Goal: Communication & Community: Ask a question

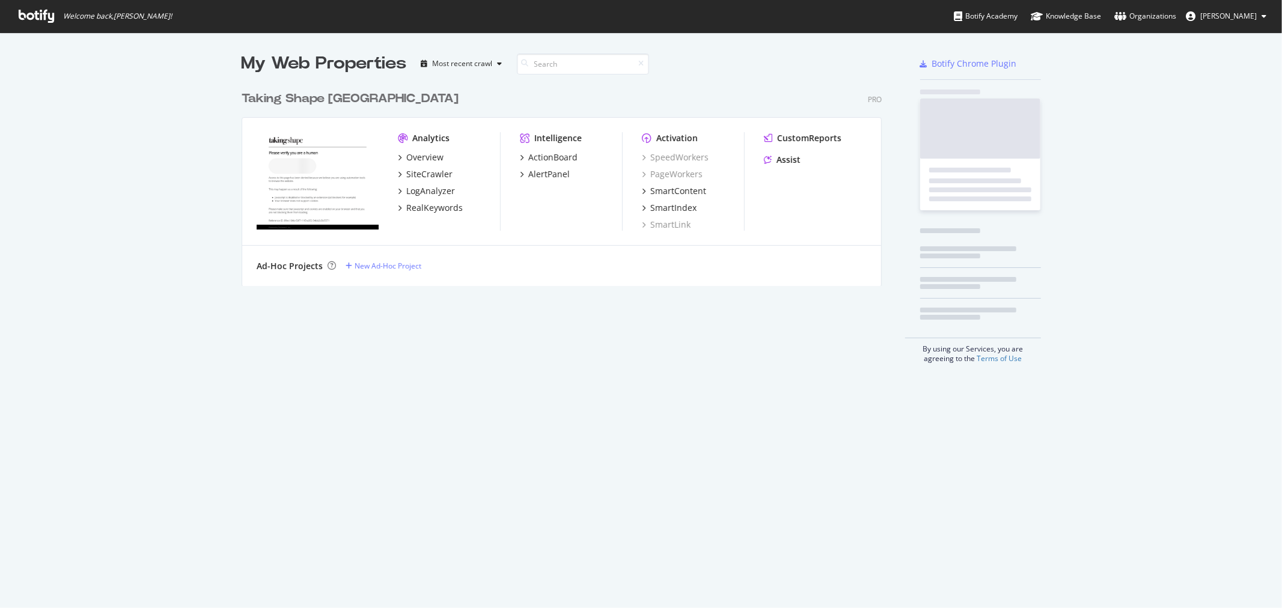
scroll to position [597, 1259]
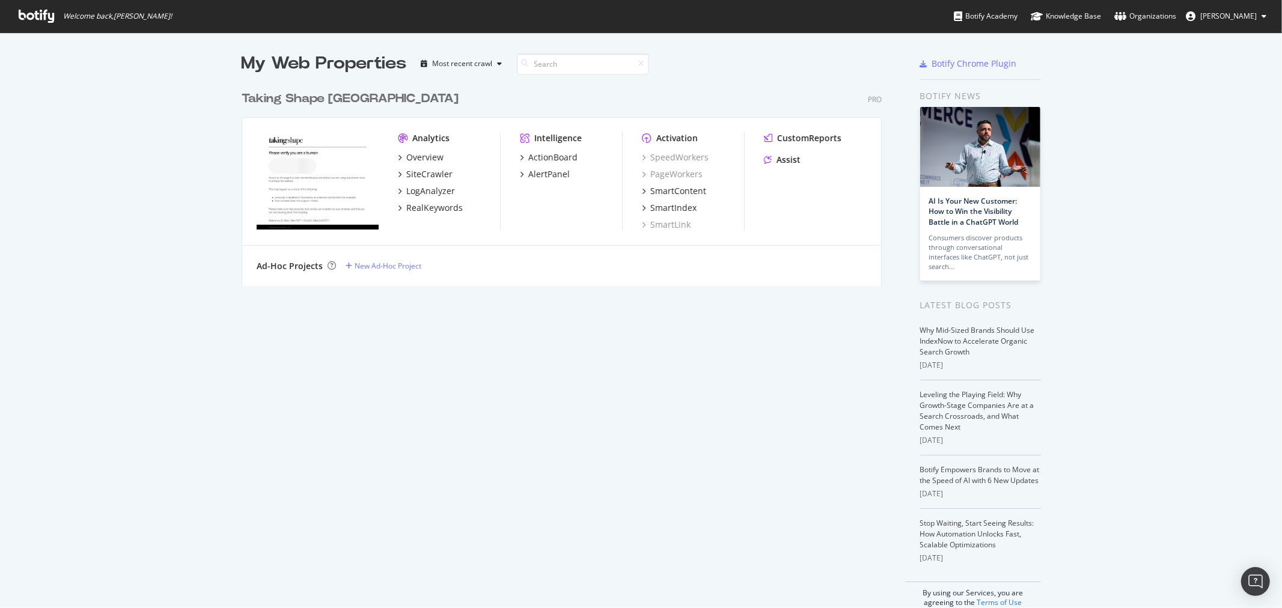
click at [1133, 200] on div "My Web Properties Most recent crawl Taking Shape Australia Pro Analytics Overvi…" at bounding box center [641, 329] width 1282 height 594
click at [784, 158] on div "Assist" at bounding box center [788, 160] width 24 height 12
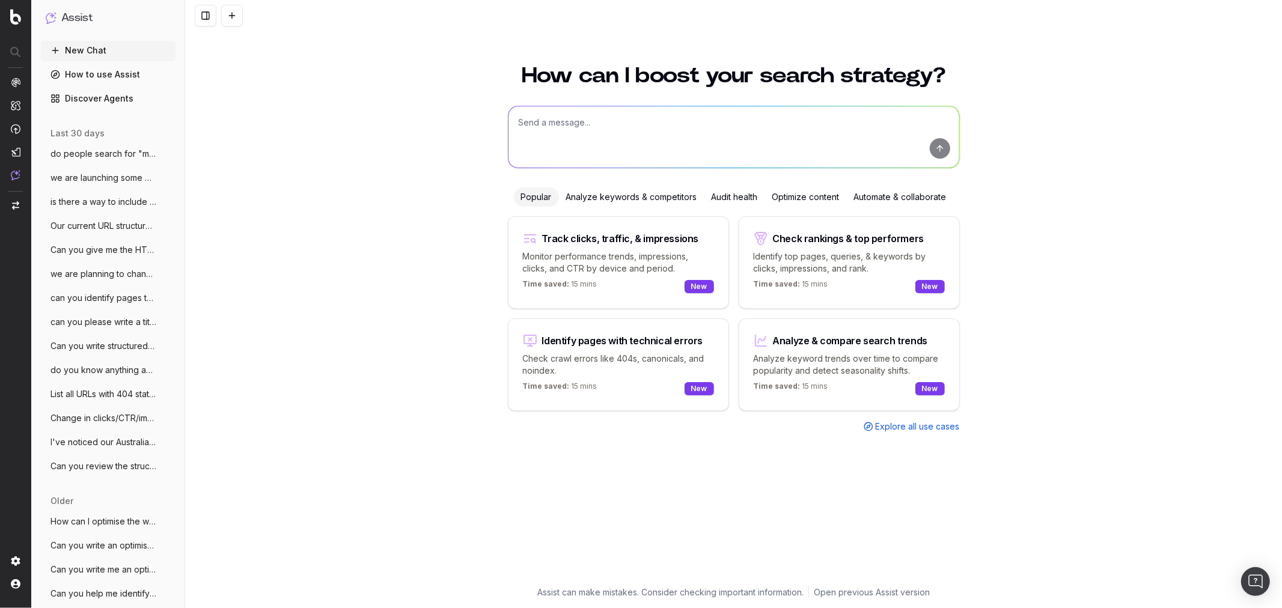
click at [555, 126] on textarea at bounding box center [733, 136] width 451 height 61
click at [612, 122] on textarea at bounding box center [733, 136] width 451 height 61
click at [632, 127] on textarea "We are launching a" at bounding box center [733, 136] width 451 height 61
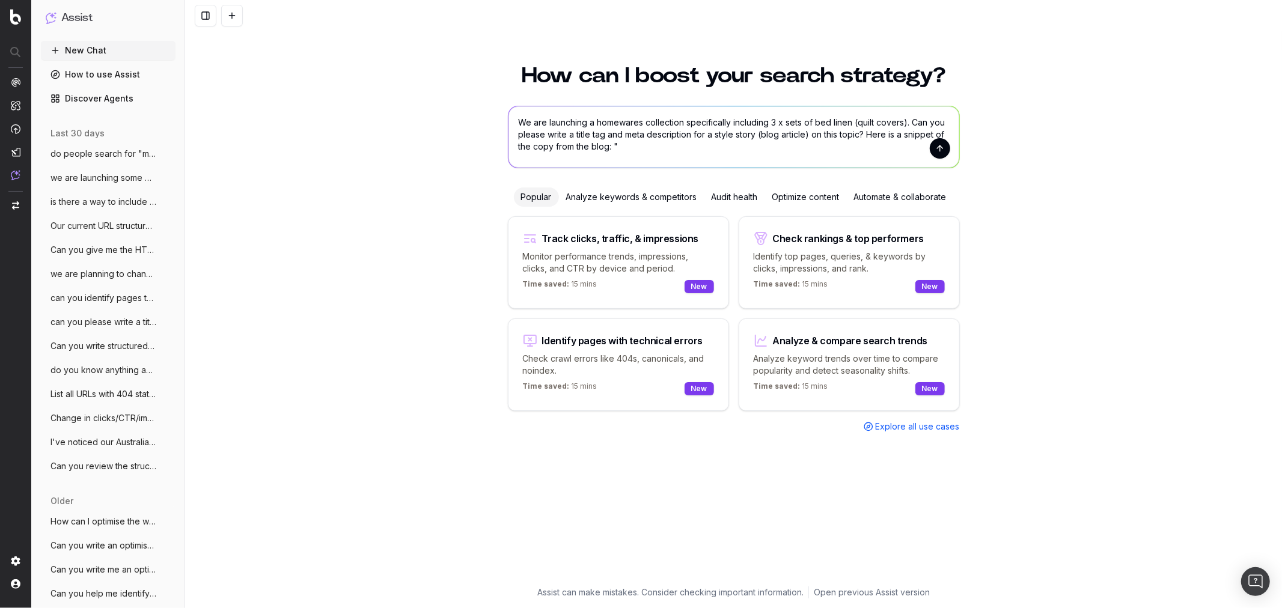
paste textarea "Introducing Taking Shape Home Collection Taking Shape Home has officially arriv…"
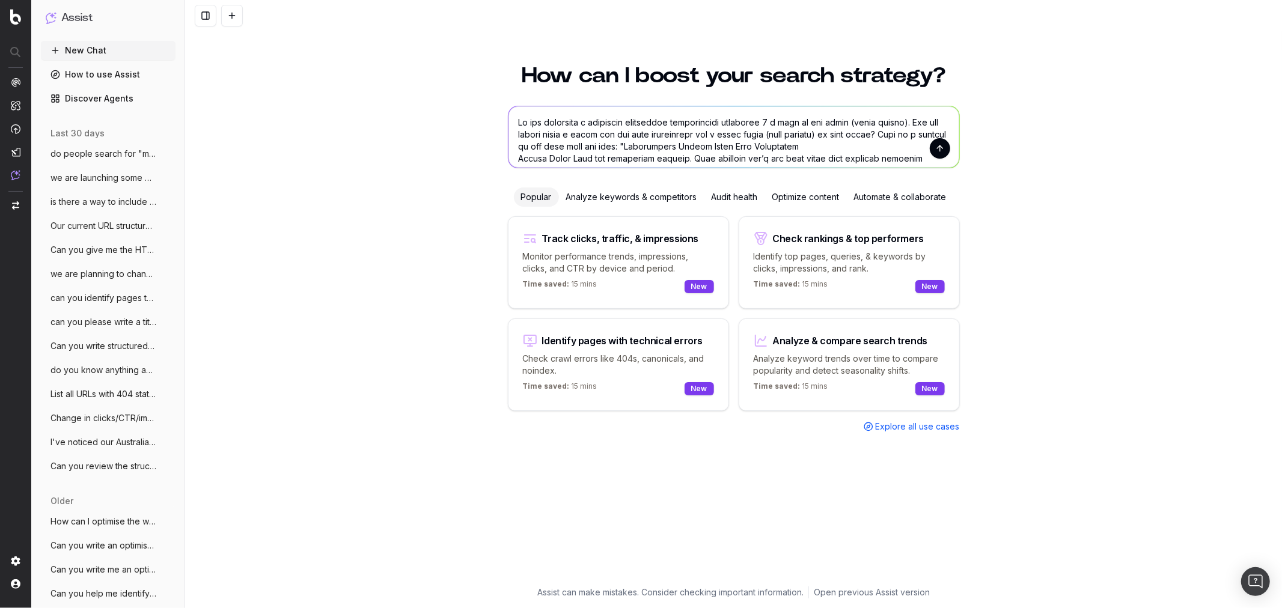
scroll to position [73, 0]
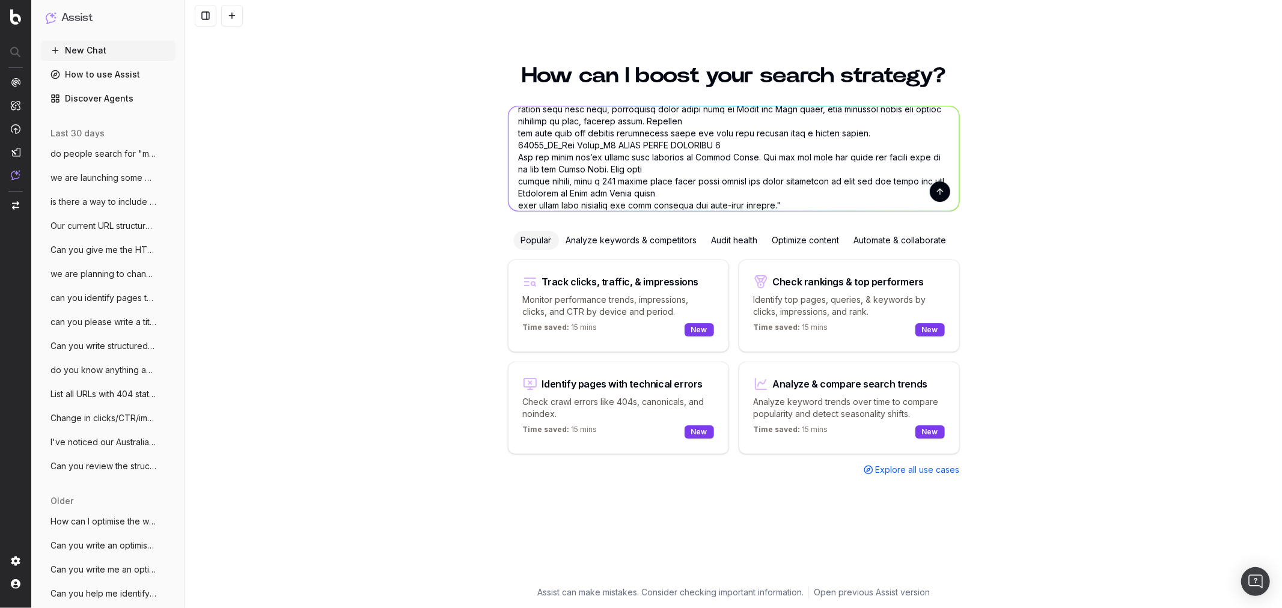
drag, startPoint x: 732, startPoint y: 145, endPoint x: 504, endPoint y: 147, distance: 228.4
click at [504, 147] on div "How can I boost your search strategy? Popular Analyze keywords & competitors Au…" at bounding box center [734, 318] width 462 height 536
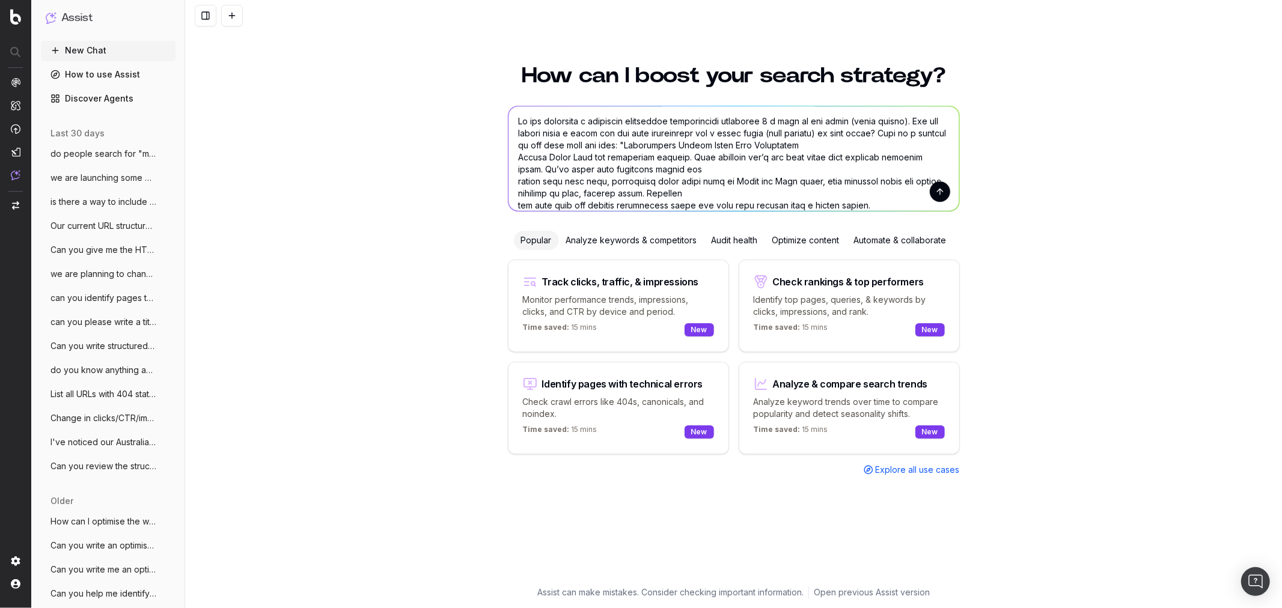
scroll to position [0, 0]
type textarea "Lo ips dolorsita c adipiscin elitseddoe temporincidi utlaboree 7 d magn al eni …"
click at [941, 197] on button "submit" at bounding box center [940, 192] width 20 height 20
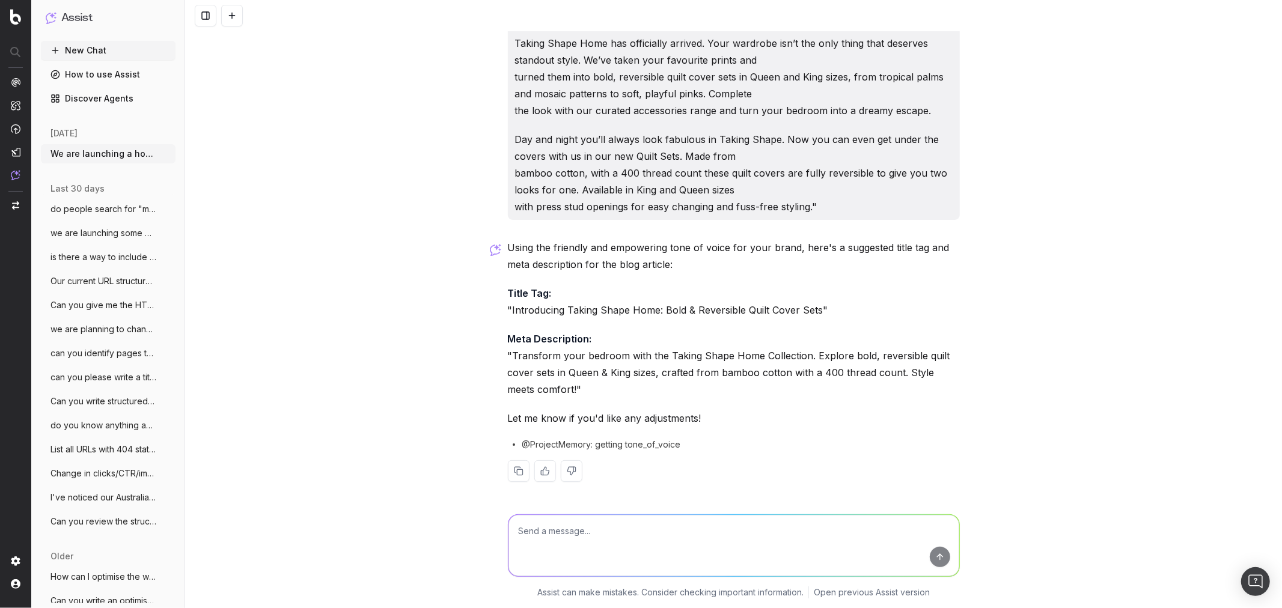
scroll to position [69, 0]
drag, startPoint x: 505, startPoint y: 310, endPoint x: 829, endPoint y: 311, distance: 323.9
click at [829, 311] on p "Title Tag: "Introducing Taking Shape Home: Bold & Reversible Quilt Cover Sets"" at bounding box center [734, 301] width 452 height 34
click at [827, 308] on p "Title Tag: "Introducing Taking Shape Home: Bold & Reversible Quilt Cover Sets"" at bounding box center [734, 301] width 452 height 34
drag, startPoint x: 500, startPoint y: 294, endPoint x: 565, endPoint y: 389, distance: 114.5
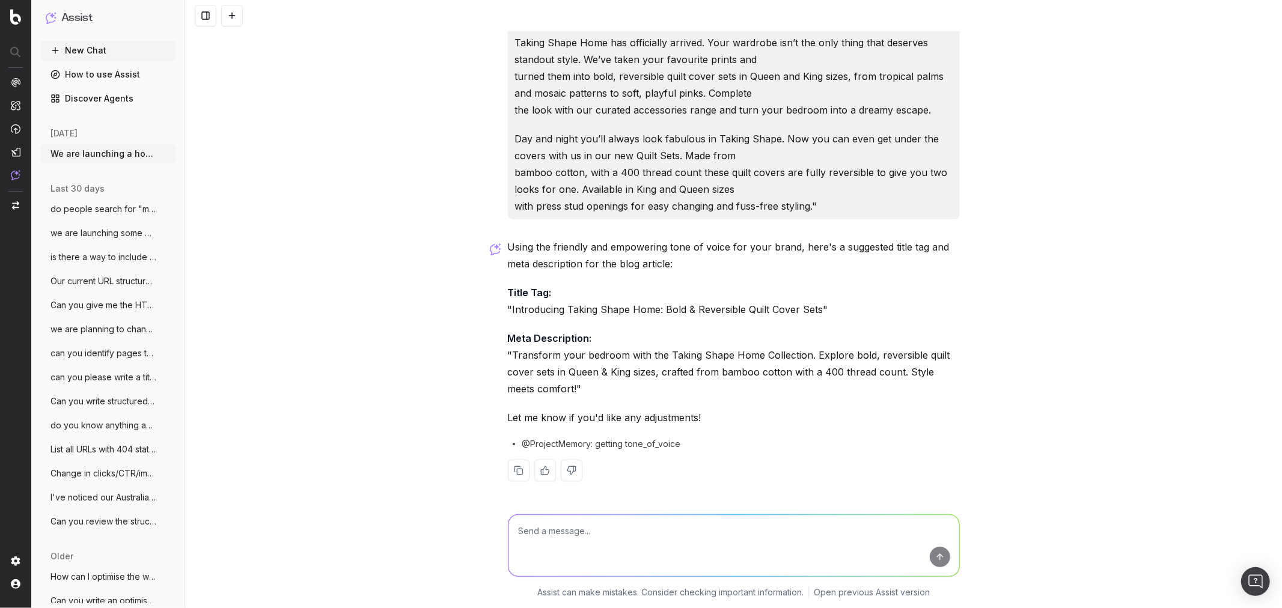
click at [565, 389] on div "We are launching a homewares collection specifically including 3 x sets of bed …" at bounding box center [734, 231] width 462 height 538
click at [692, 347] on p "Meta Description: "Transform your bedroom with the Taking Shape Home Collection…" at bounding box center [734, 363] width 452 height 67
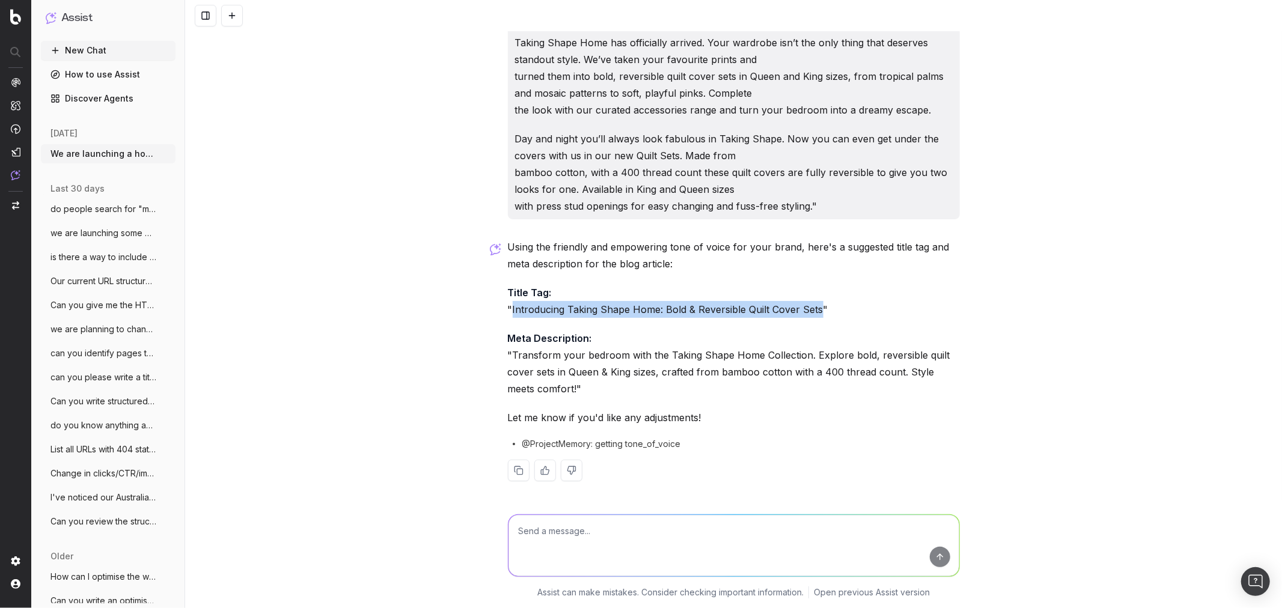
drag, startPoint x: 506, startPoint y: 310, endPoint x: 812, endPoint y: 308, distance: 305.9
click at [812, 308] on p "Title Tag: "Introducing Taking Shape Home: Bold & Reversible Quilt Cover Sets"" at bounding box center [734, 301] width 452 height 34
copy p "Introducing Taking Shape Home: Bold & Reversible Quilt Cover Sets"
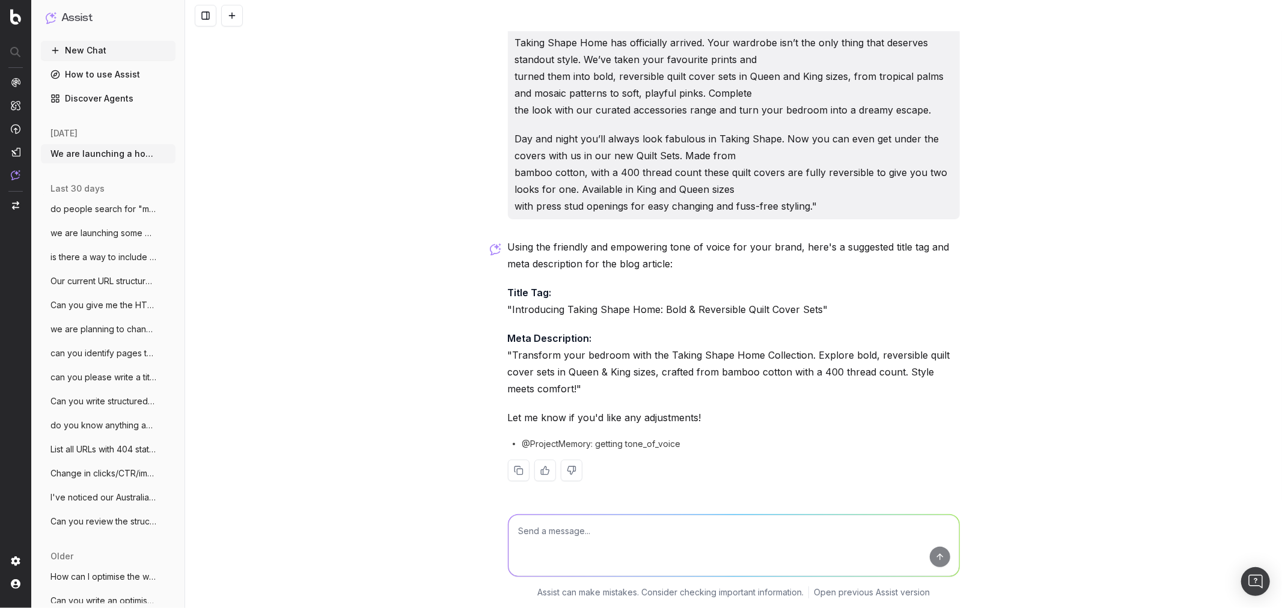
click at [552, 361] on p "Meta Description: "Transform your bedroom with the Taking Shape Home Collection…" at bounding box center [734, 363] width 452 height 67
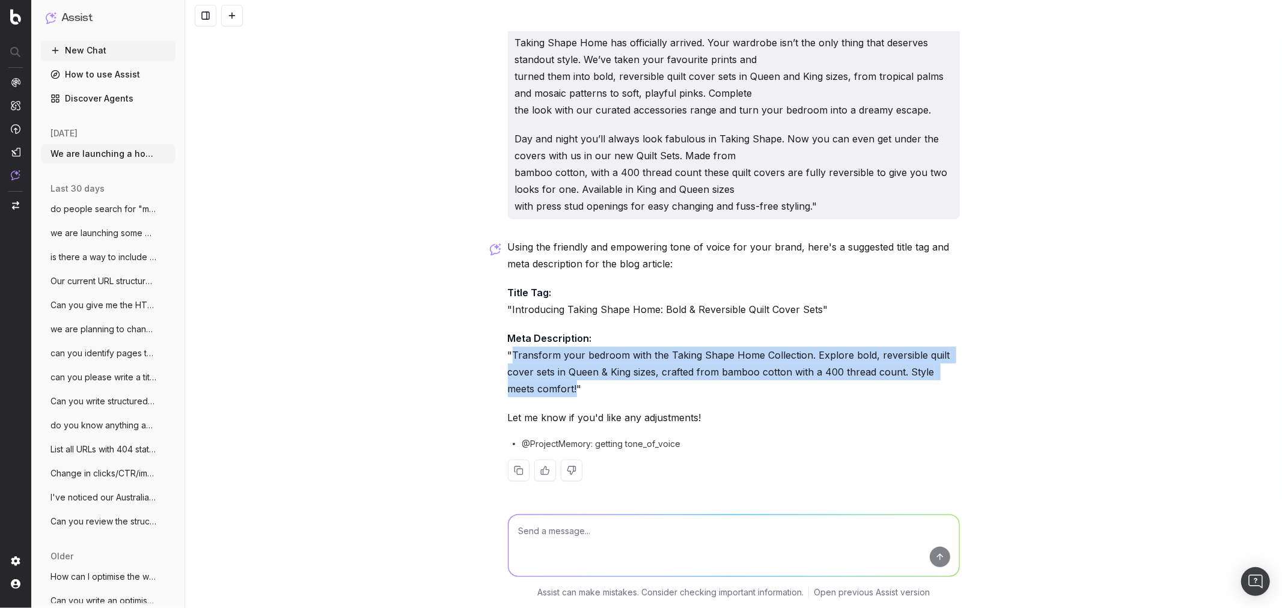
drag, startPoint x: 507, startPoint y: 352, endPoint x: 541, endPoint y: 388, distance: 49.7
click at [541, 388] on p "Meta Description: "Transform your bedroom with the Taking Shape Home Collection…" at bounding box center [734, 363] width 452 height 67
copy p "Transform your bedroom with the Taking Shape Home Collection. Explore bold, rev…"
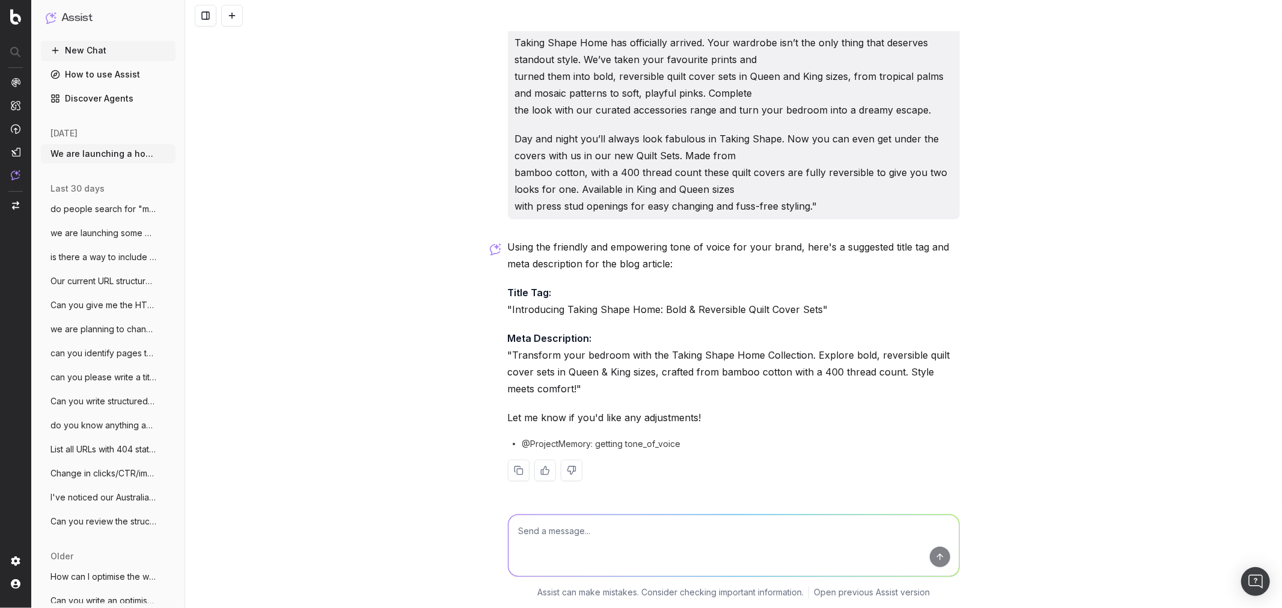
drag, startPoint x: 513, startPoint y: 537, endPoint x: 529, endPoint y: 535, distance: 16.3
click at [513, 537] on textarea at bounding box center [733, 545] width 451 height 61
type textarea "can you please rewrite the description to be between 160-170 characters"
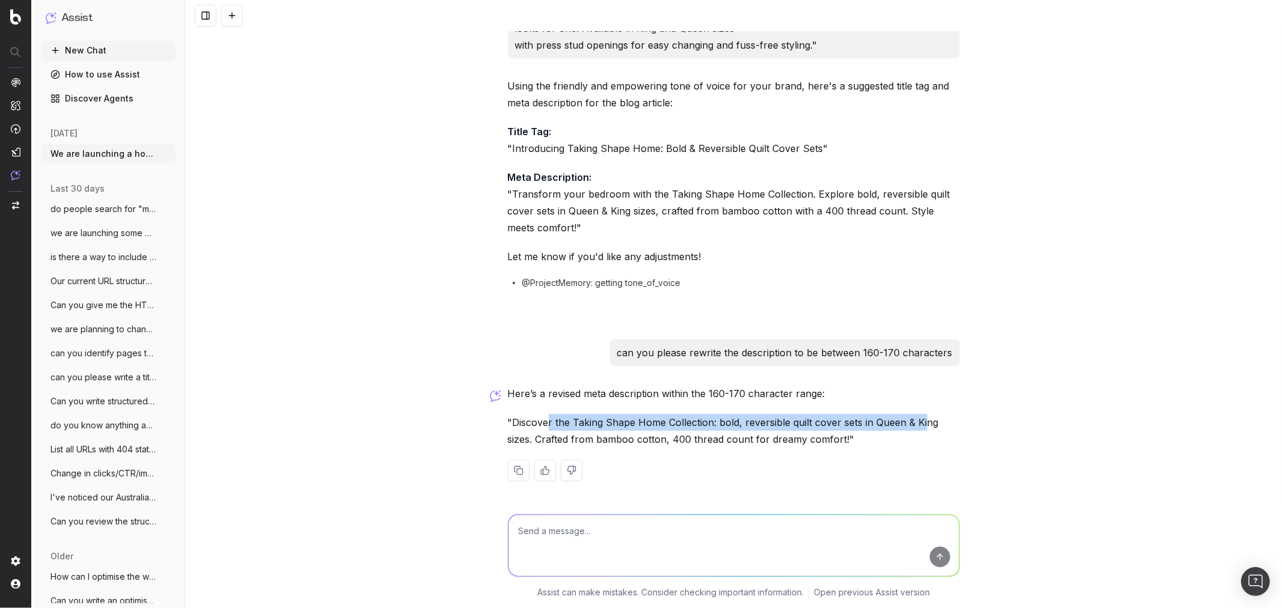
drag, startPoint x: 565, startPoint y: 424, endPoint x: 918, endPoint y: 421, distance: 352.8
click at [918, 421] on p ""Discover the Taking Shape Home Collection: bold, reversible quilt cover sets i…" at bounding box center [734, 431] width 452 height 34
click at [752, 435] on p ""Discover the Taking Shape Home Collection: bold, reversible quilt cover sets i…" at bounding box center [734, 431] width 452 height 34
drag, startPoint x: 505, startPoint y: 423, endPoint x: 838, endPoint y: 446, distance: 333.1
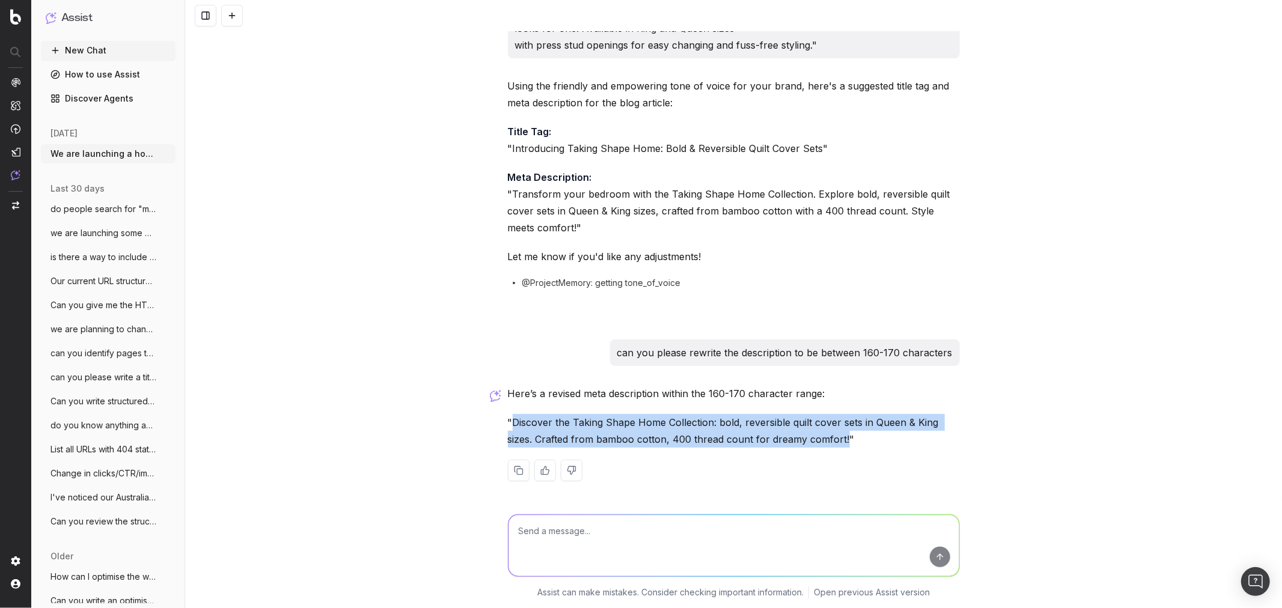
click at [838, 446] on p ""Discover the Taking Shape Home Collection: bold, reversible quilt cover sets i…" at bounding box center [734, 431] width 452 height 34
copy p "Discover the Taking Shape Home Collection: bold, reversible quilt cover sets in…"
click at [810, 151] on p "Title Tag: "Introducing Taking Shape Home: Bold & Reversible Quilt Cover Sets"" at bounding box center [734, 140] width 452 height 34
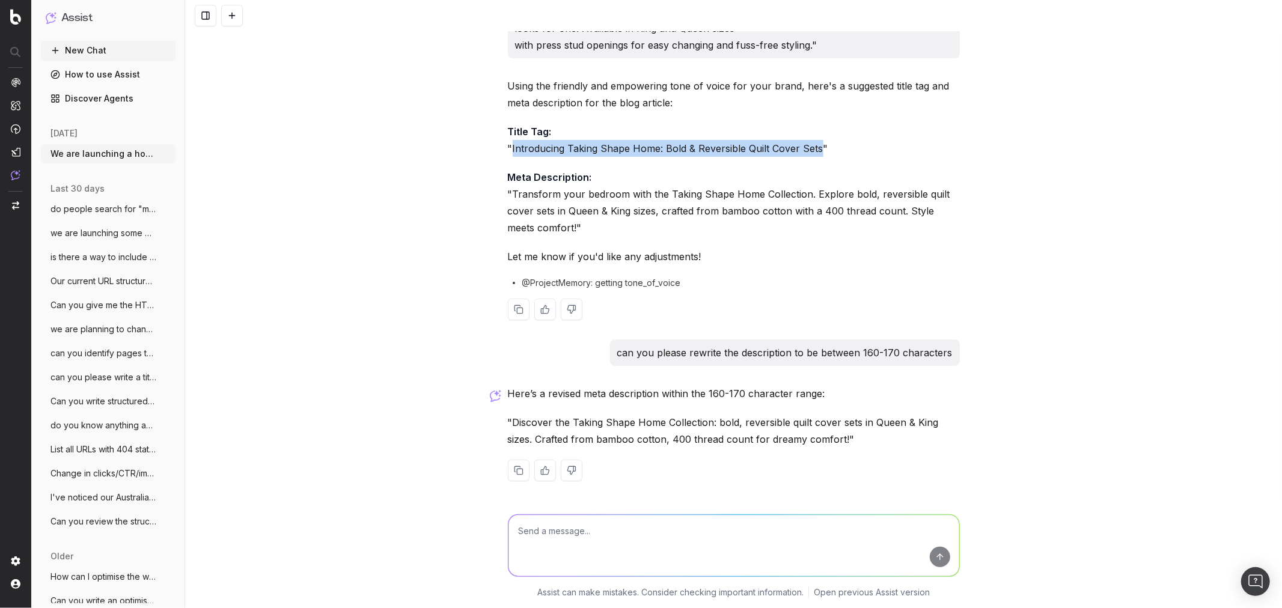
drag, startPoint x: 811, startPoint y: 148, endPoint x: 507, endPoint y: 142, distance: 304.8
click at [508, 142] on p "Title Tag: "Introducing Taking Shape Home: Bold & Reversible Quilt Cover Sets"" at bounding box center [734, 140] width 452 height 34
copy p "Introducing Taking Shape Home: Bold & Reversible Quilt Cover Sets"
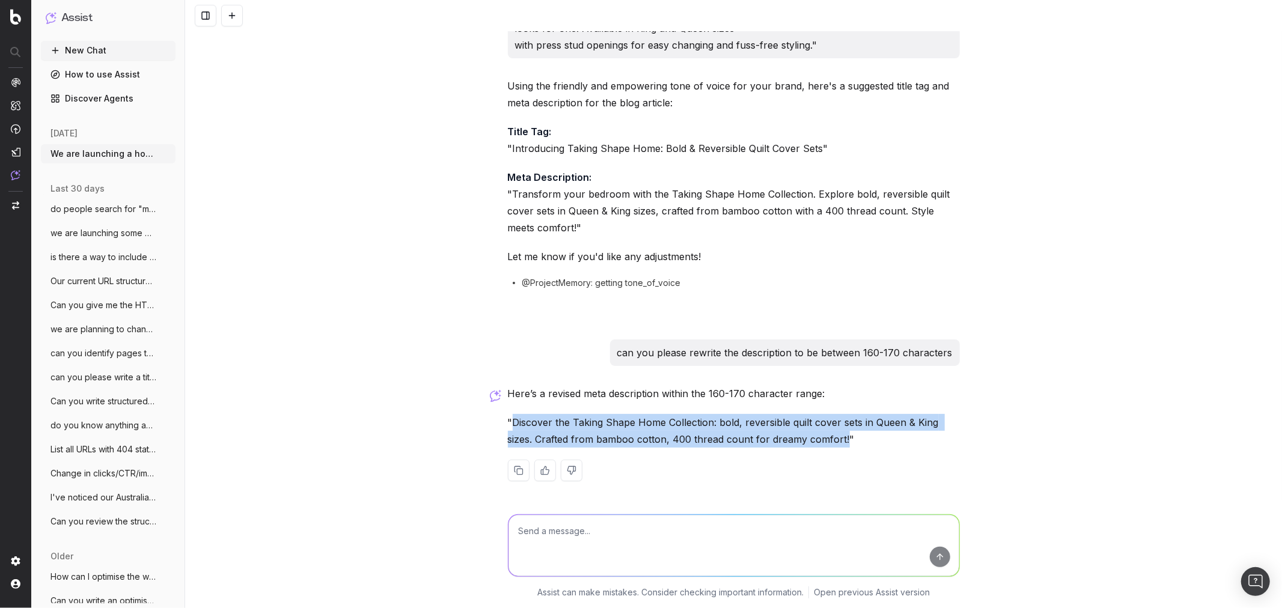
drag, startPoint x: 837, startPoint y: 442, endPoint x: 508, endPoint y: 423, distance: 329.3
click at [508, 423] on p ""Discover the Taking Shape Home Collection: bold, reversible quilt cover sets i…" at bounding box center [734, 431] width 452 height 34
copy p "Discover the Taking Shape Home Collection: bold, reversible quilt cover sets in…"
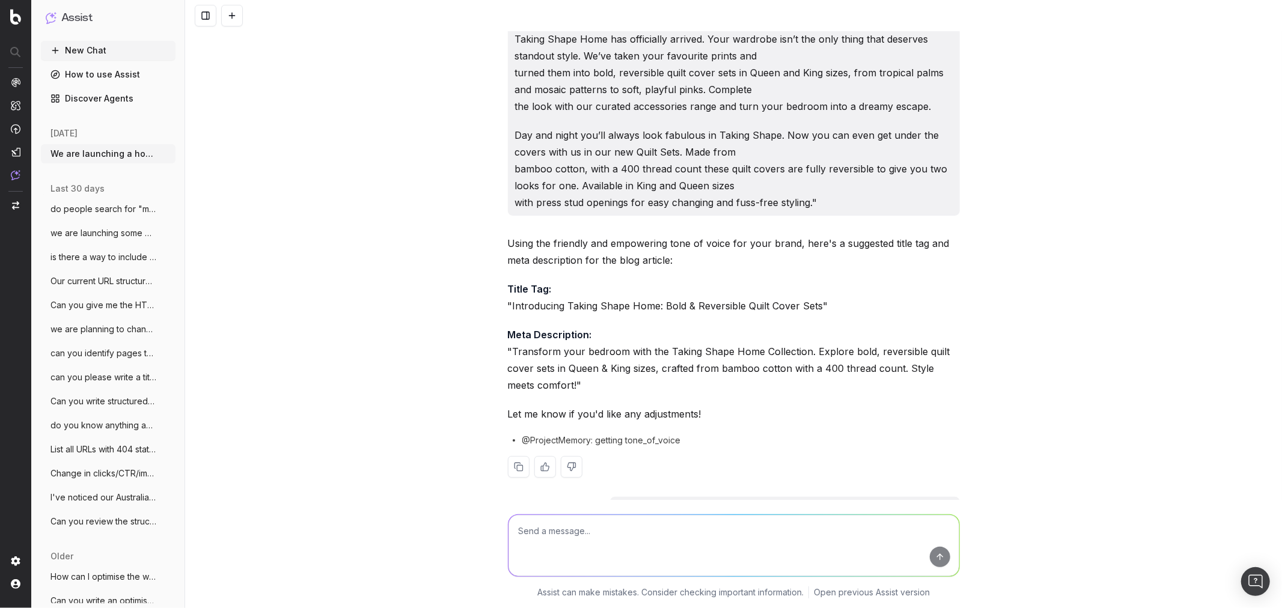
scroll to position [0, 0]
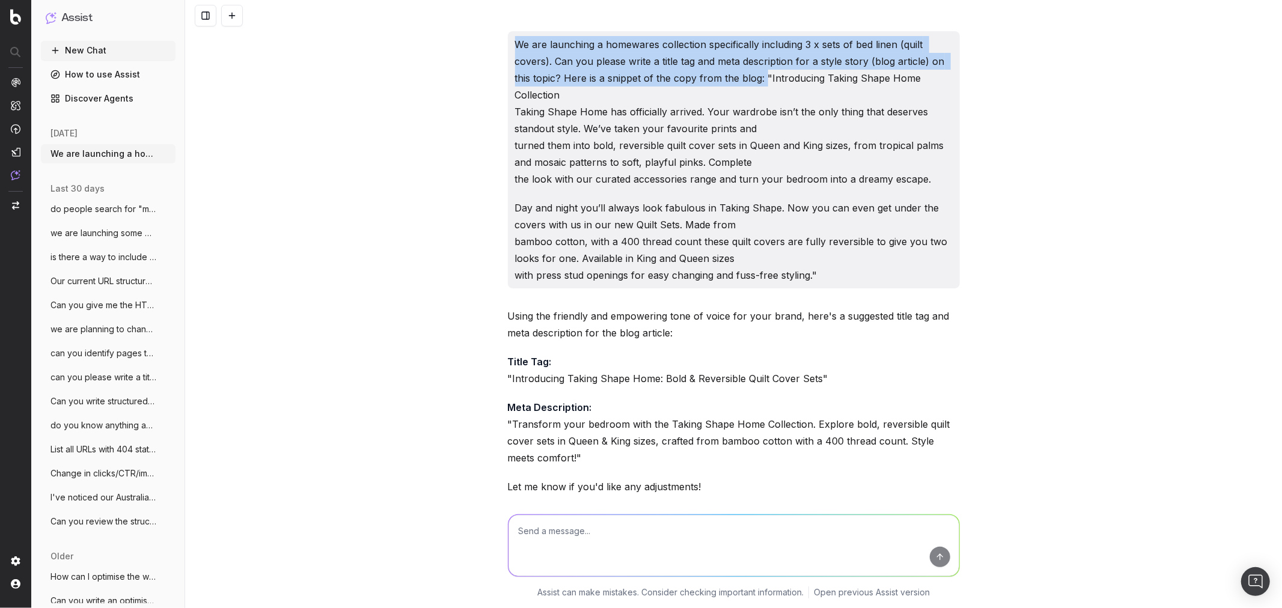
drag, startPoint x: 511, startPoint y: 43, endPoint x: 758, endPoint y: 80, distance: 249.8
click at [758, 80] on p "We are launching a homewares collection specifically including 3 x sets of bed …" at bounding box center [734, 111] width 438 height 151
copy p "We are launching a homewares collection specifically including 3 x sets of bed …"
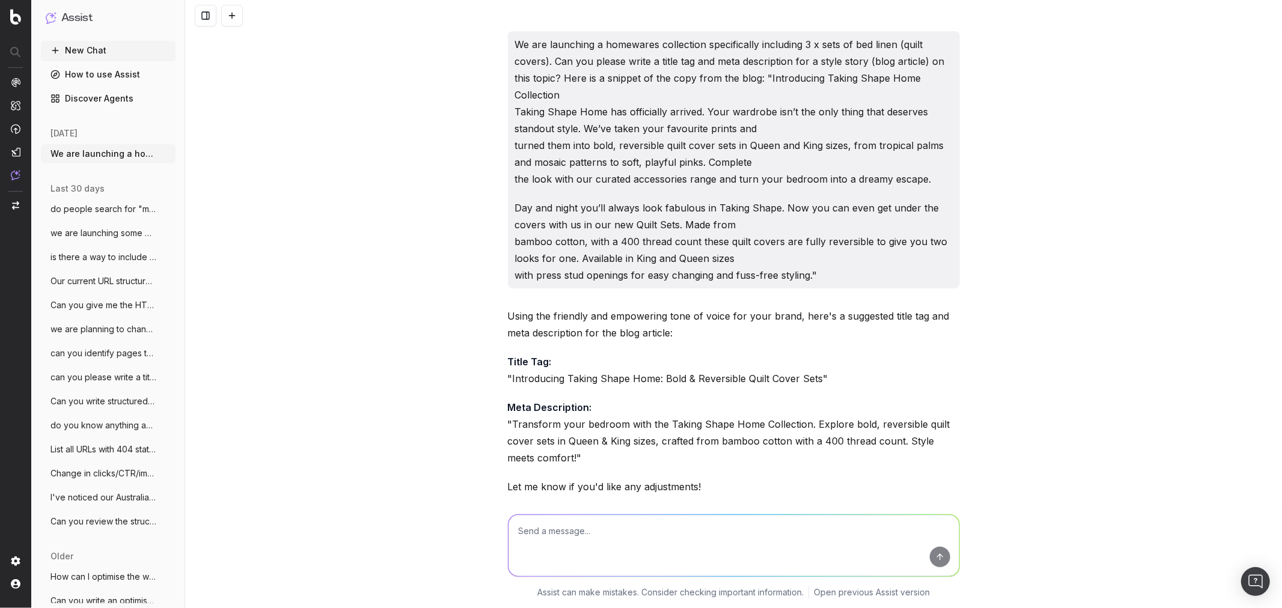
click at [551, 533] on textarea at bounding box center [733, 545] width 451 height 61
paste textarea "We are launching a homewares collection specifically including 3 x sets of bed …"
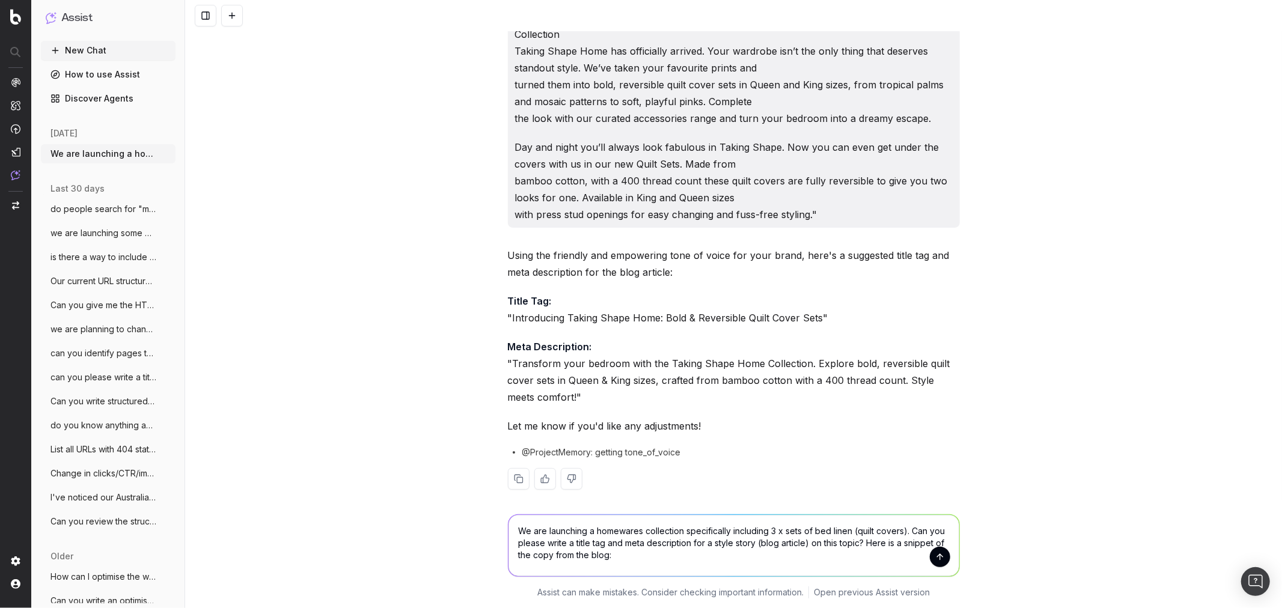
scroll to position [133, 0]
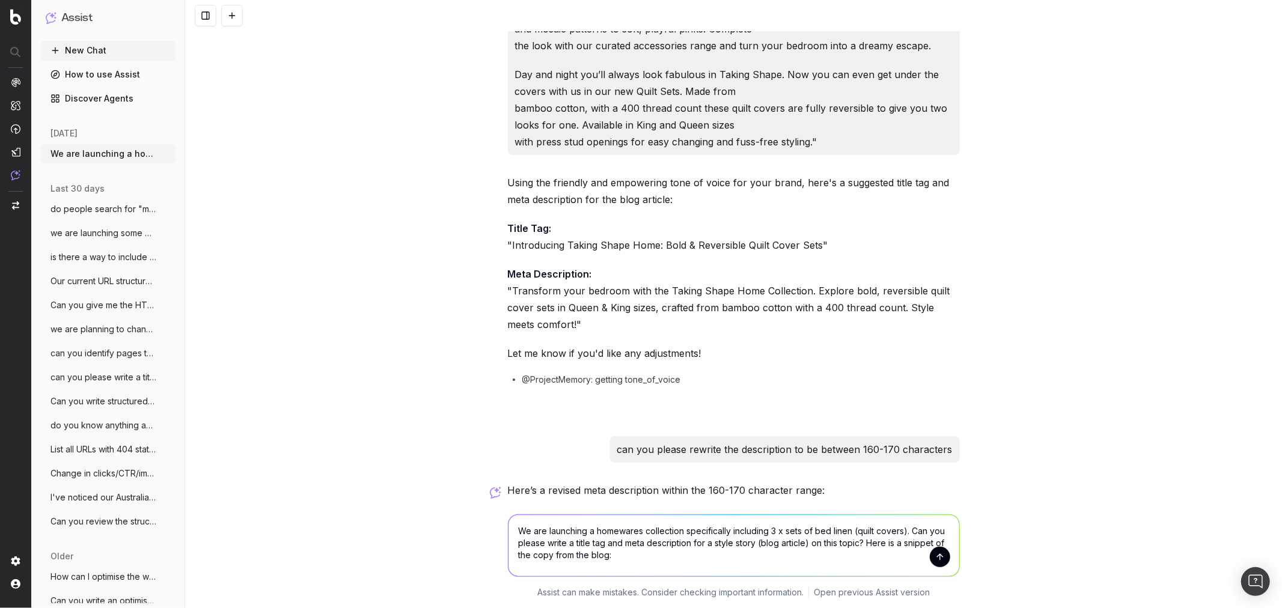
drag, startPoint x: 591, startPoint y: 530, endPoint x: 635, endPoint y: 528, distance: 43.9
click at [635, 528] on textarea "We are launching a homewares collection specifically including 3 x sets of bed …" at bounding box center [733, 545] width 451 height 61
drag, startPoint x: 800, startPoint y: 530, endPoint x: 939, endPoint y: 530, distance: 139.4
click at [939, 530] on textarea "We are launching a [PERSON_NAME] licensed collection specifically including 3 x…" at bounding box center [733, 545] width 451 height 61
click at [565, 543] on textarea "We are launching a [PERSON_NAME] licensed collection specifically including plu…" at bounding box center [733, 545] width 451 height 61
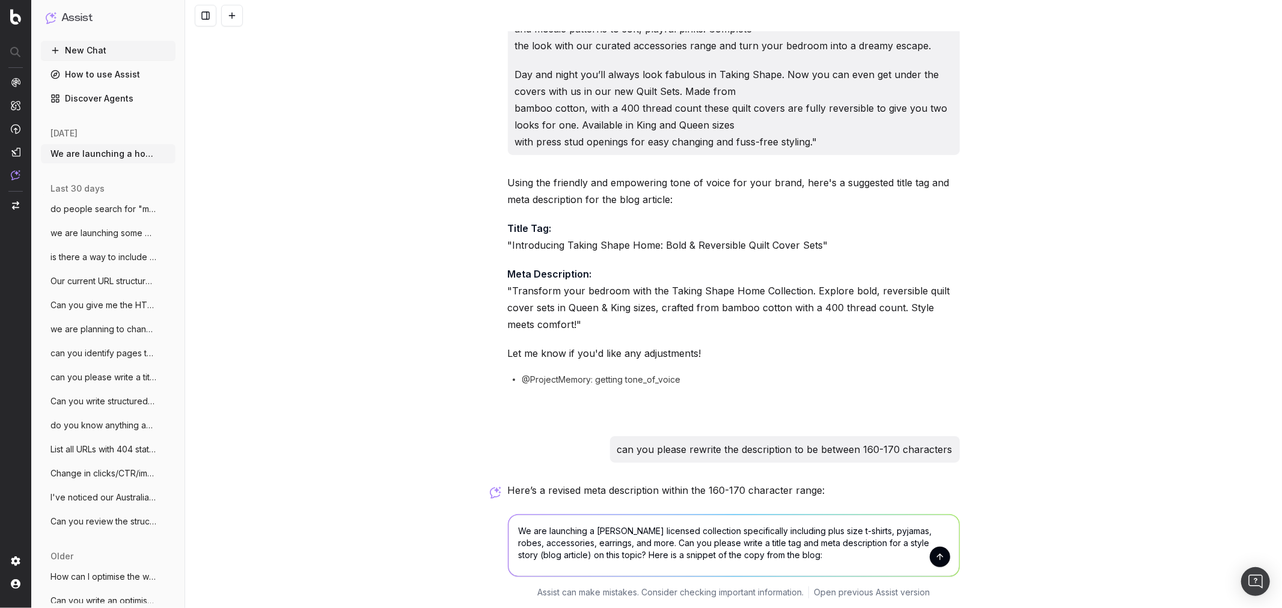
click at [790, 555] on textarea "We are launching a [PERSON_NAME] licensed collection specifically including plu…" at bounding box center [733, 545] width 451 height 61
paste textarea "Lore-Ips-d-Sita. Con adi elits doei temp, Incidi Utlab etd magnaa en admi Venia…"
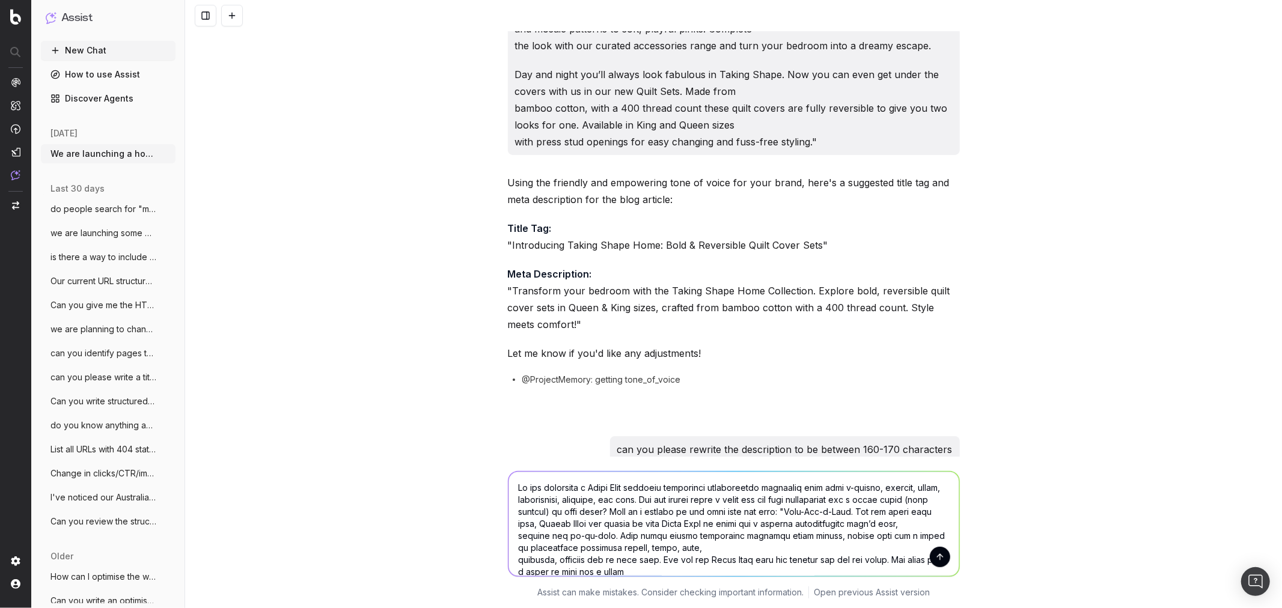
scroll to position [266, 0]
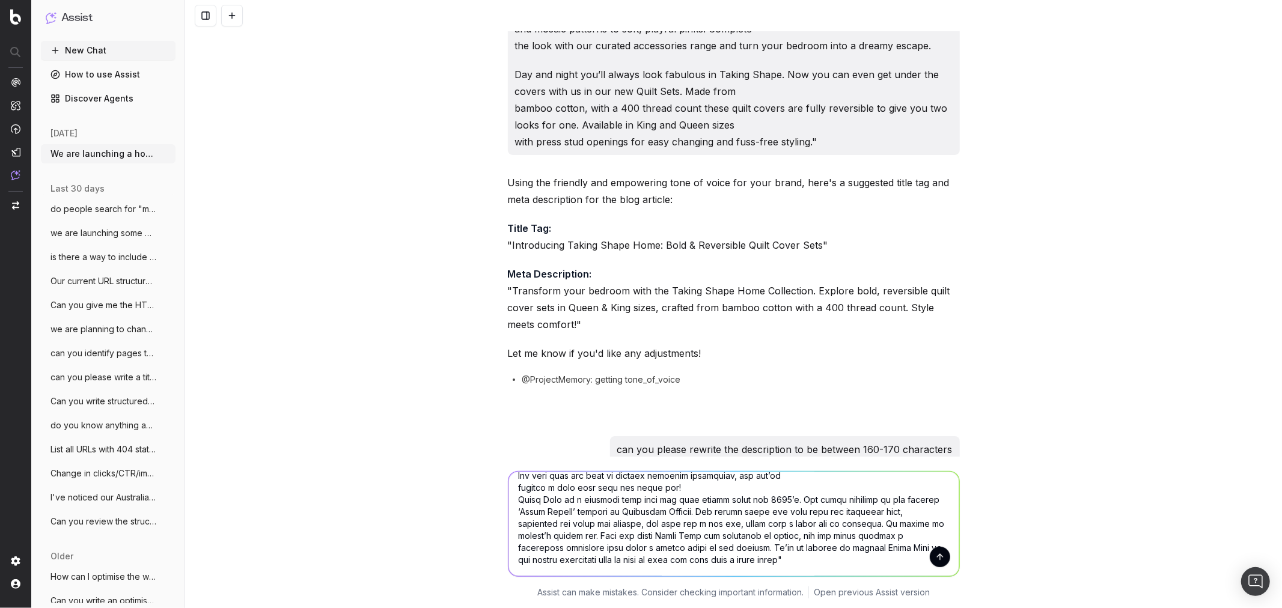
type textarea "Lo ips dolorsita c Adipi Elit seddoeiu temporinci utlaboreetdo magnaaliq enim a…"
click at [936, 555] on button "submit" at bounding box center [940, 557] width 20 height 20
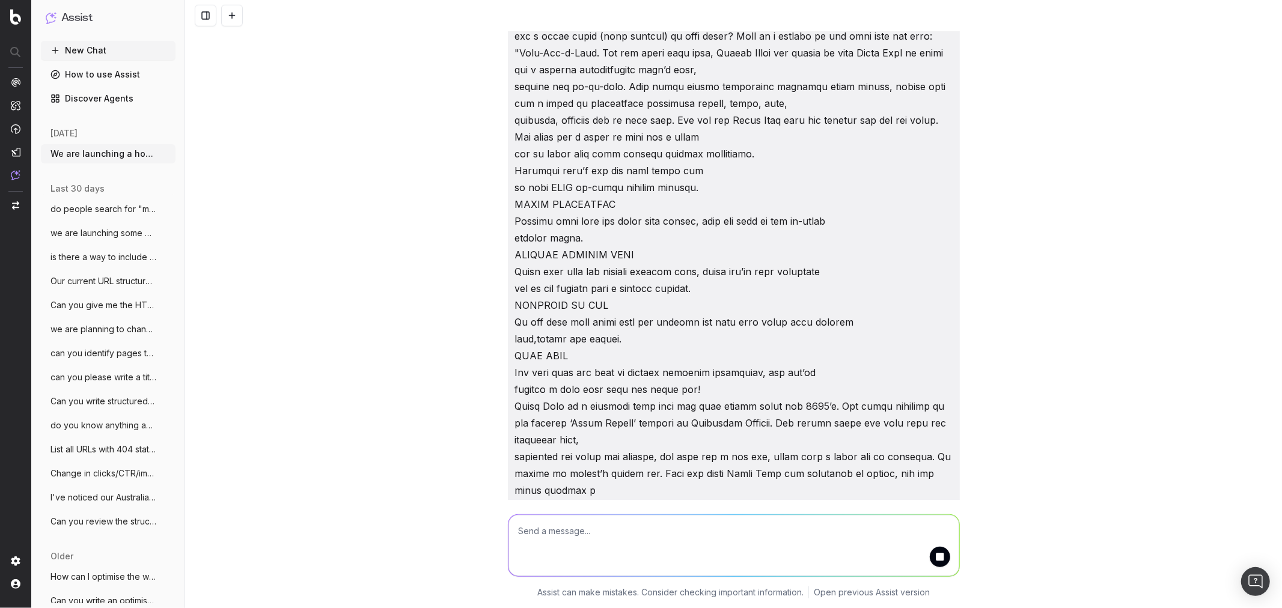
scroll to position [614, 0]
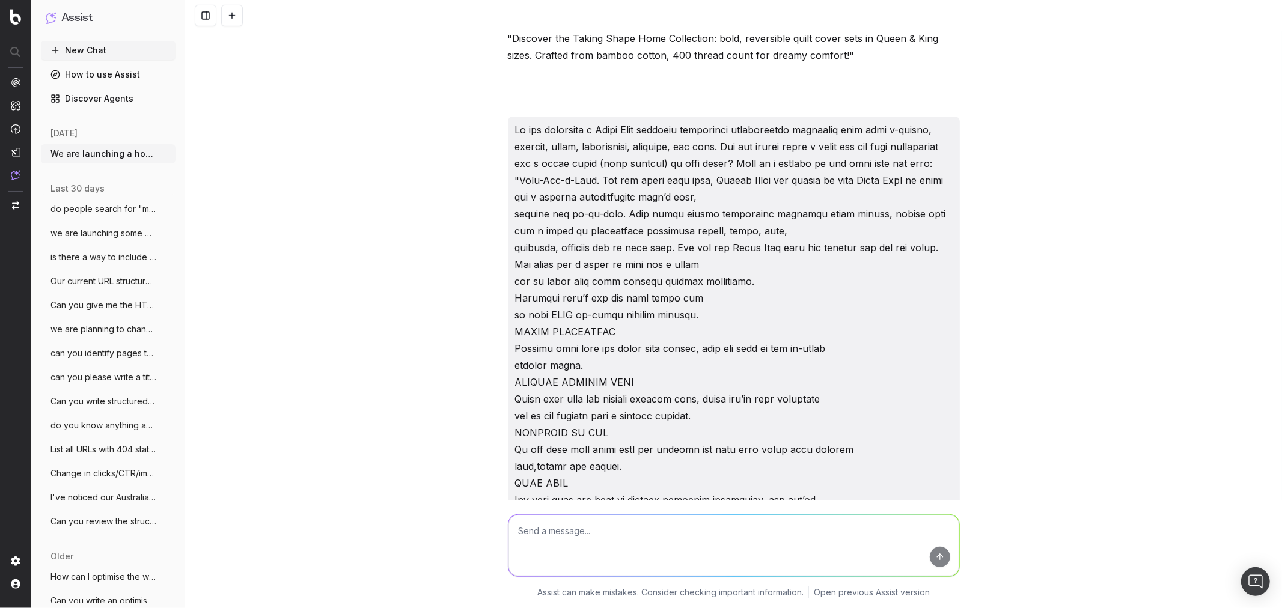
click at [707, 298] on p at bounding box center [734, 390] width 438 height 538
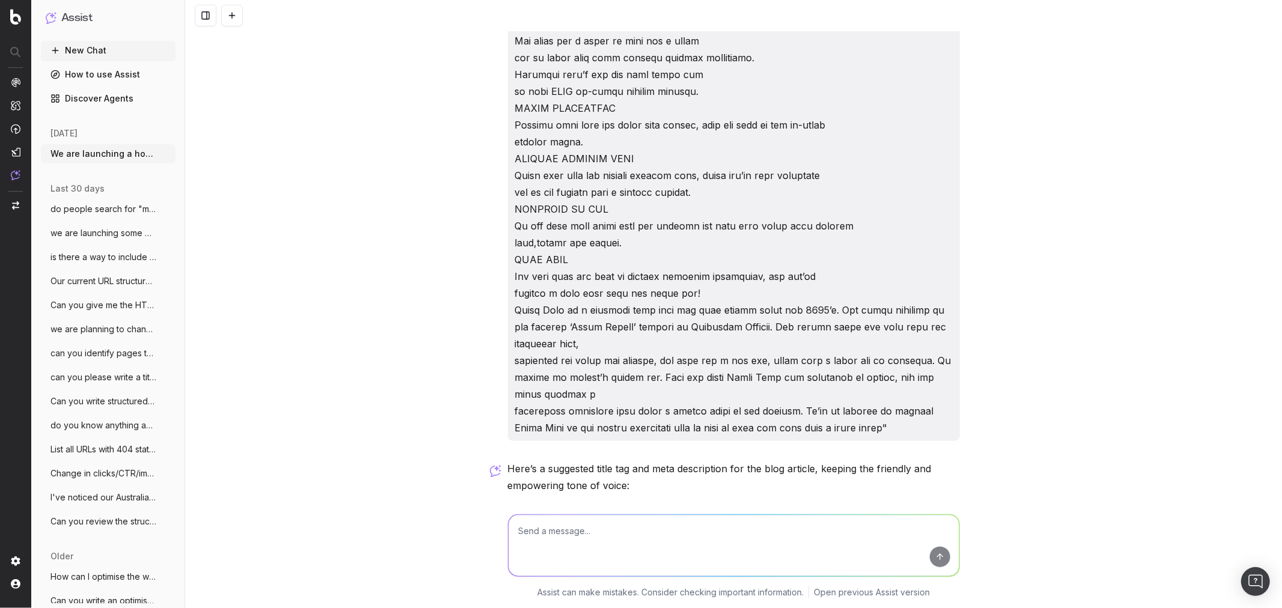
scroll to position [1022, 0]
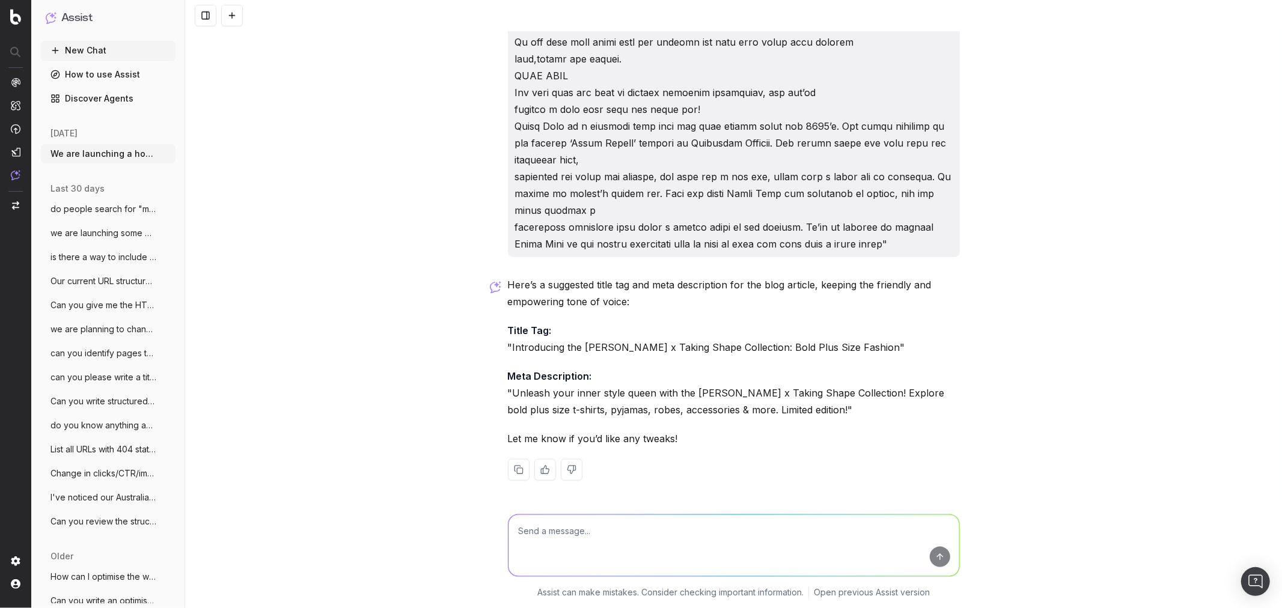
click at [855, 347] on p "Title Tag: "Introducing the [PERSON_NAME] x Taking Shape Collection: Bold Plus …" at bounding box center [734, 339] width 452 height 34
drag, startPoint x: 855, startPoint y: 350, endPoint x: 506, endPoint y: 350, distance: 349.2
click at [508, 350] on p "Title Tag: "Introducing the [PERSON_NAME] x Taking Shape Collection: Bold Plus …" at bounding box center [734, 339] width 452 height 34
copy p "Introducing the [PERSON_NAME] x Taking Shape Collection: Bold Plus Size Fashion"
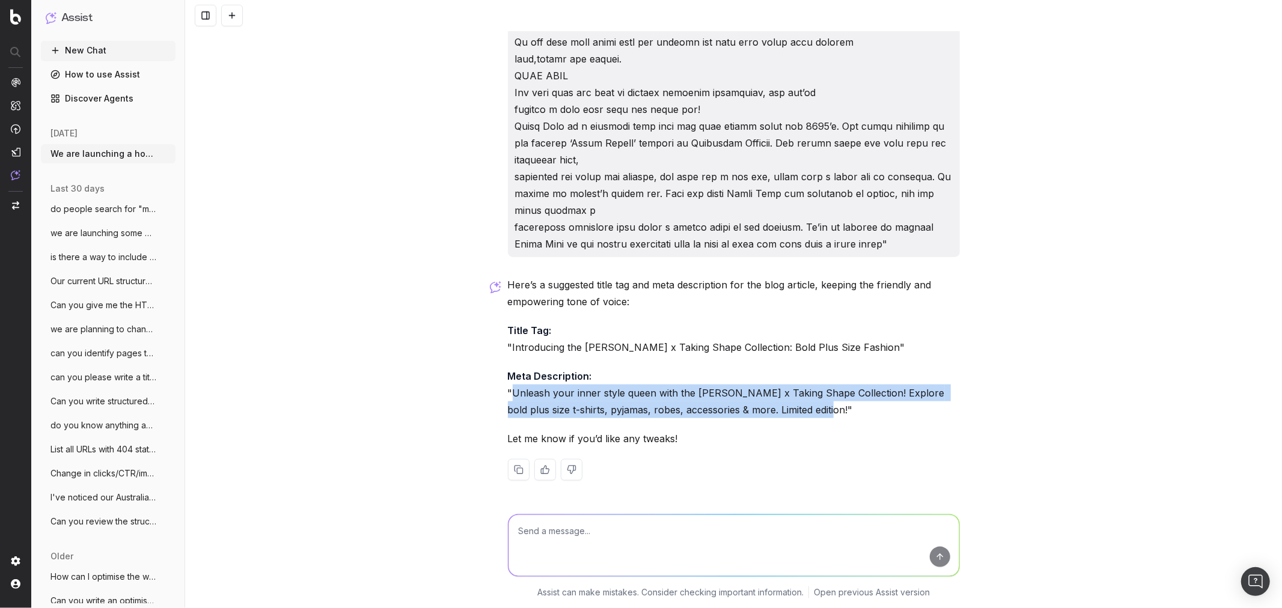
drag, startPoint x: 799, startPoint y: 410, endPoint x: 507, endPoint y: 392, distance: 293.2
click at [508, 392] on p "Meta Description: "Unleash your inner style queen with the [PERSON_NAME] x Taki…" at bounding box center [734, 393] width 452 height 50
copy p "Unleash your inner style queen with the [PERSON_NAME] x Taking Shape Collection…"
click at [584, 527] on textarea at bounding box center [733, 545] width 451 height 61
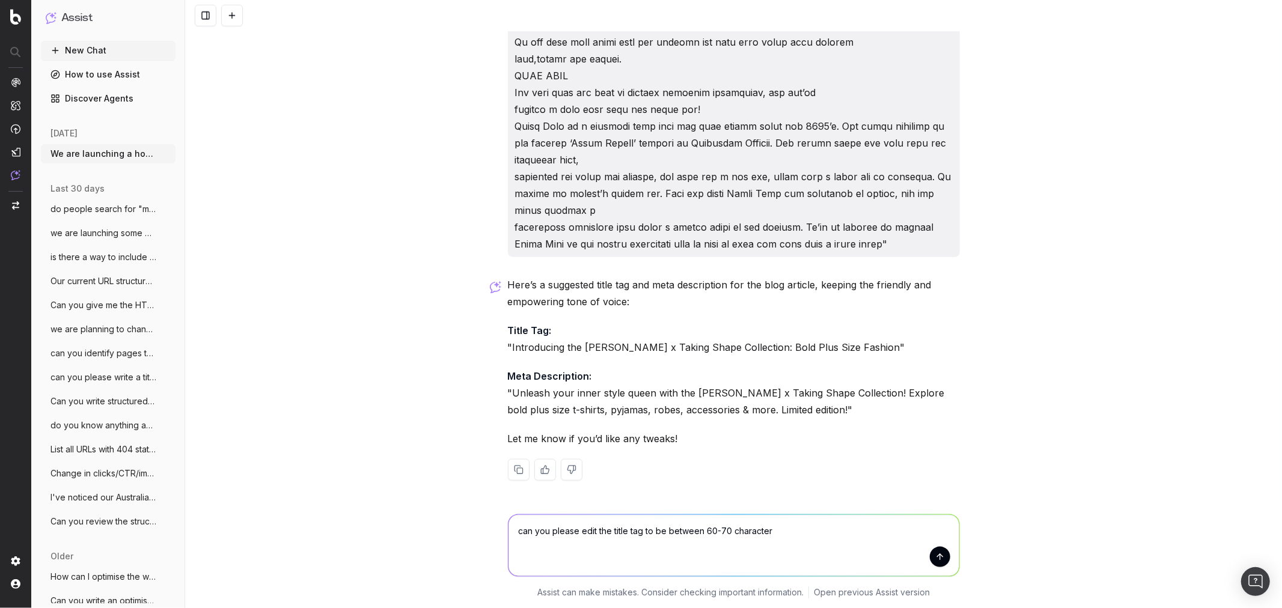
type textarea "can you please edit the title tag to be between 60-70 characters"
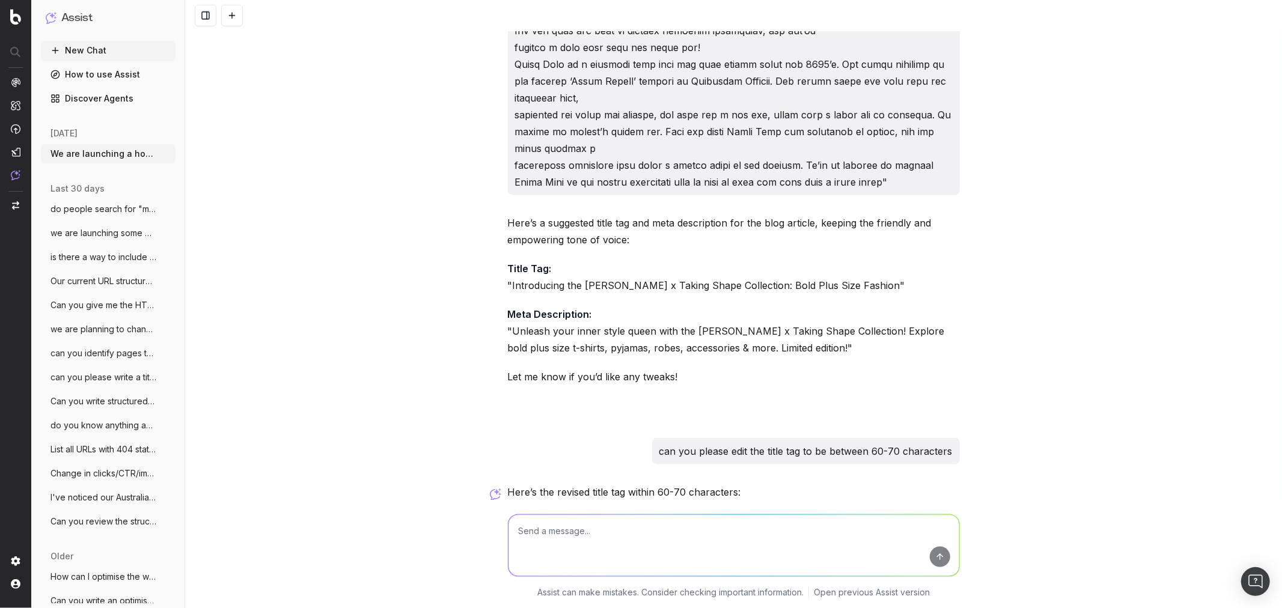
scroll to position [1182, 0]
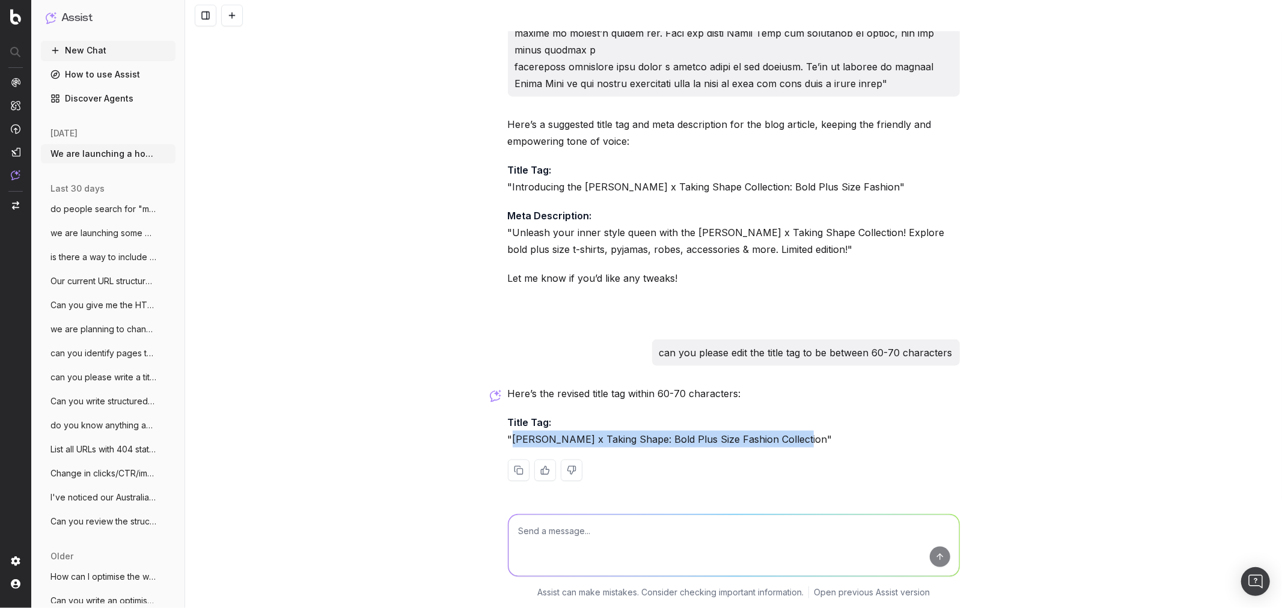
drag, startPoint x: 784, startPoint y: 438, endPoint x: 507, endPoint y: 438, distance: 276.5
click at [508, 438] on p "Title Tag: "[PERSON_NAME] x Taking Shape: Bold Plus Size Fashion Collection"" at bounding box center [734, 431] width 452 height 34
copy p "[PERSON_NAME] x Taking Shape: Bold Plus Size Fashion Collection"
click at [695, 313] on div at bounding box center [734, 310] width 452 height 22
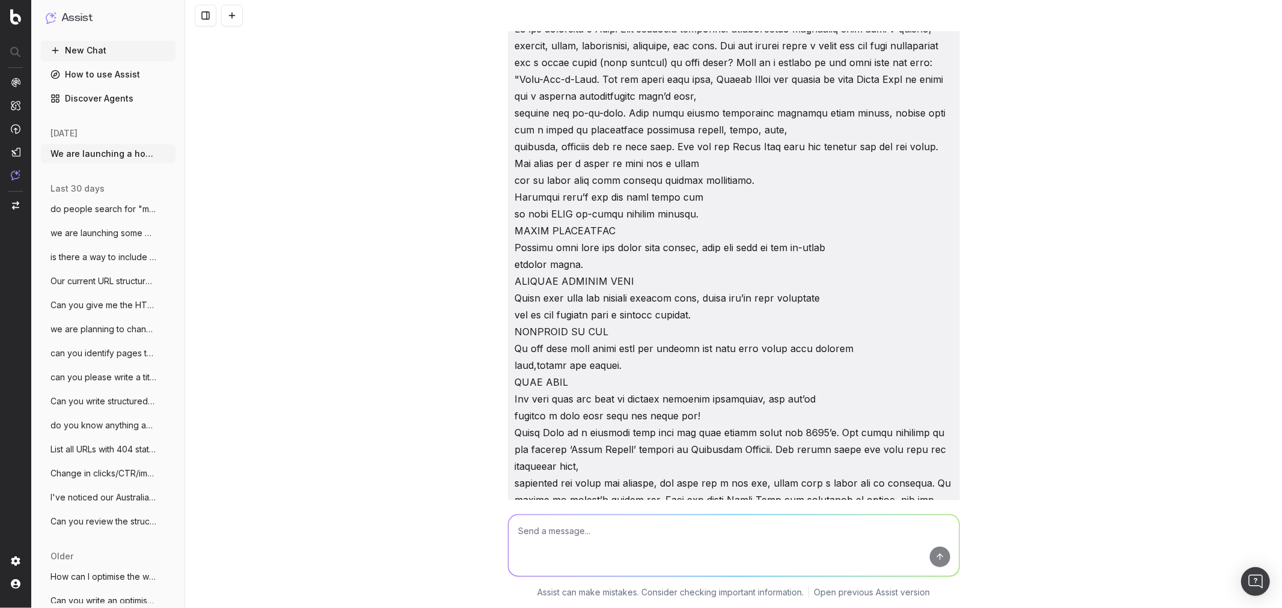
scroll to position [514, 0]
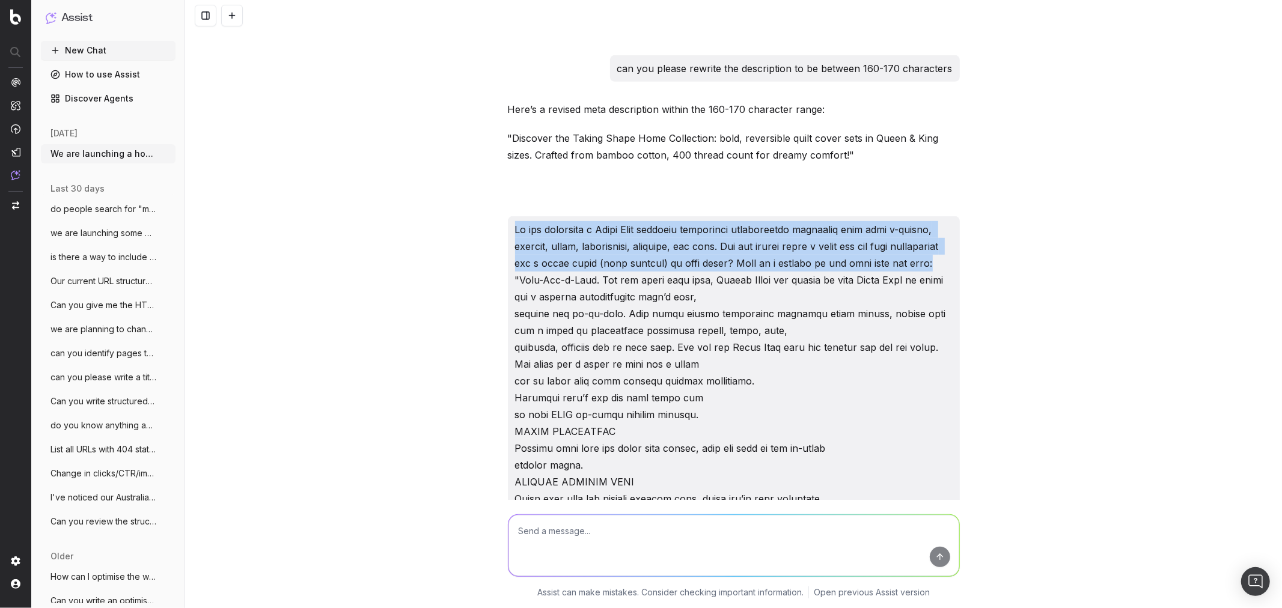
drag, startPoint x: 511, startPoint y: 230, endPoint x: 532, endPoint y: 279, distance: 53.8
click at [532, 279] on p at bounding box center [734, 490] width 438 height 538
copy p "We are launching a [PERSON_NAME] licensed collection specifically including plu…"
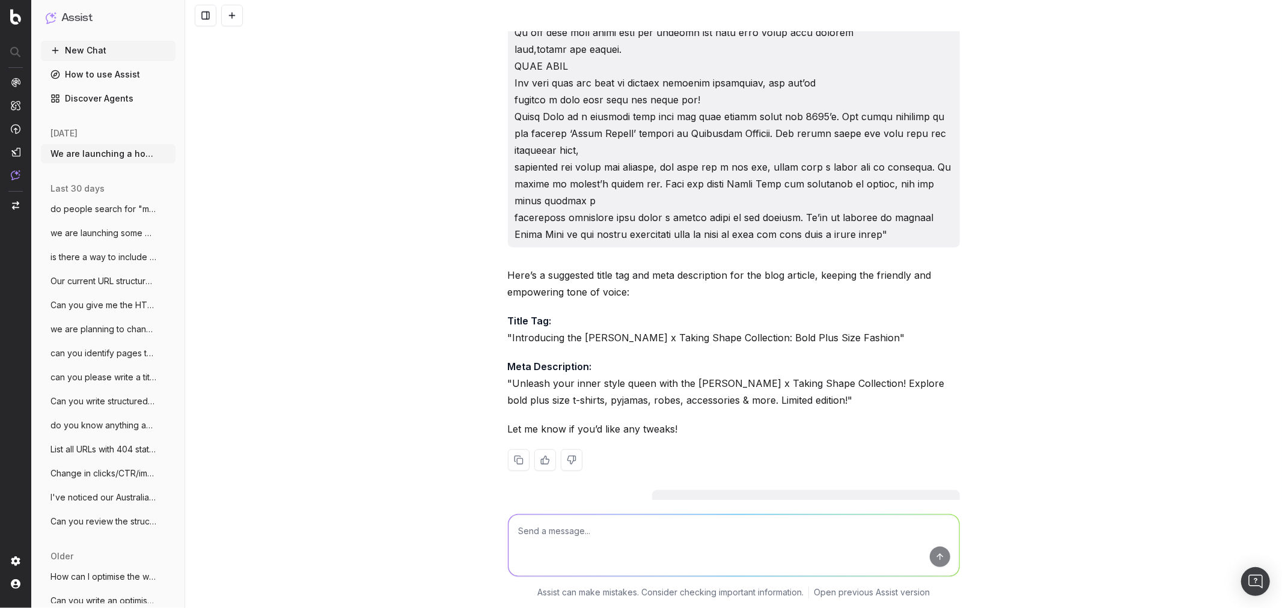
scroll to position [1182, 0]
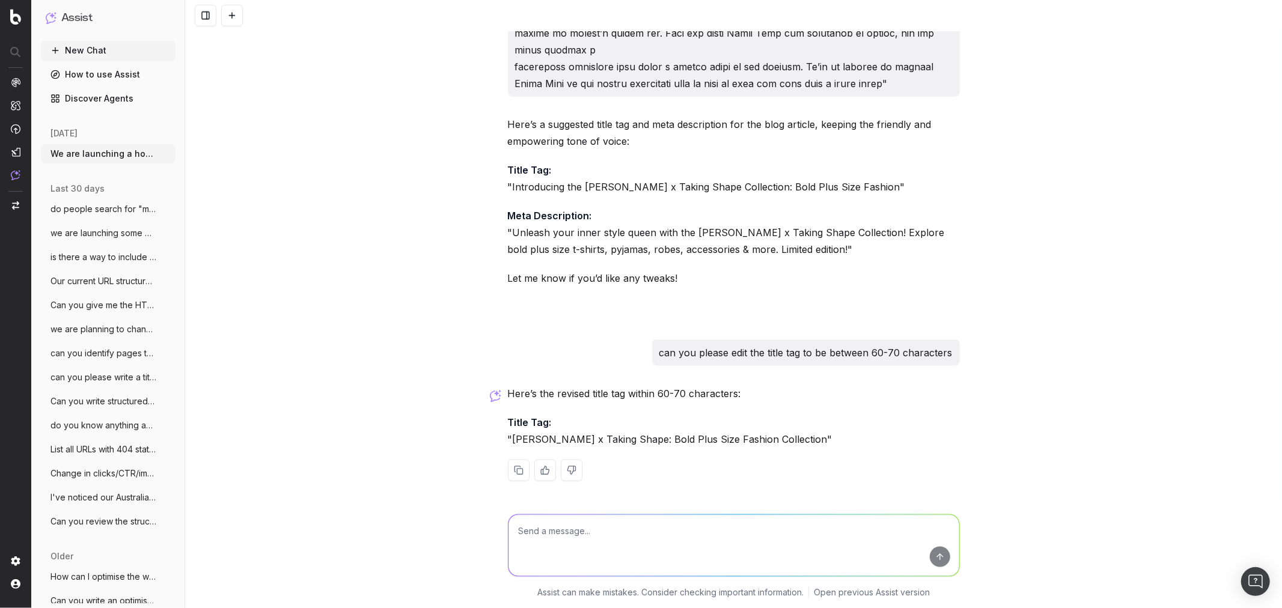
click at [572, 536] on textarea at bounding box center [733, 545] width 451 height 61
paste textarea "We are launching a [PERSON_NAME] licensed collection specifically including plu…"
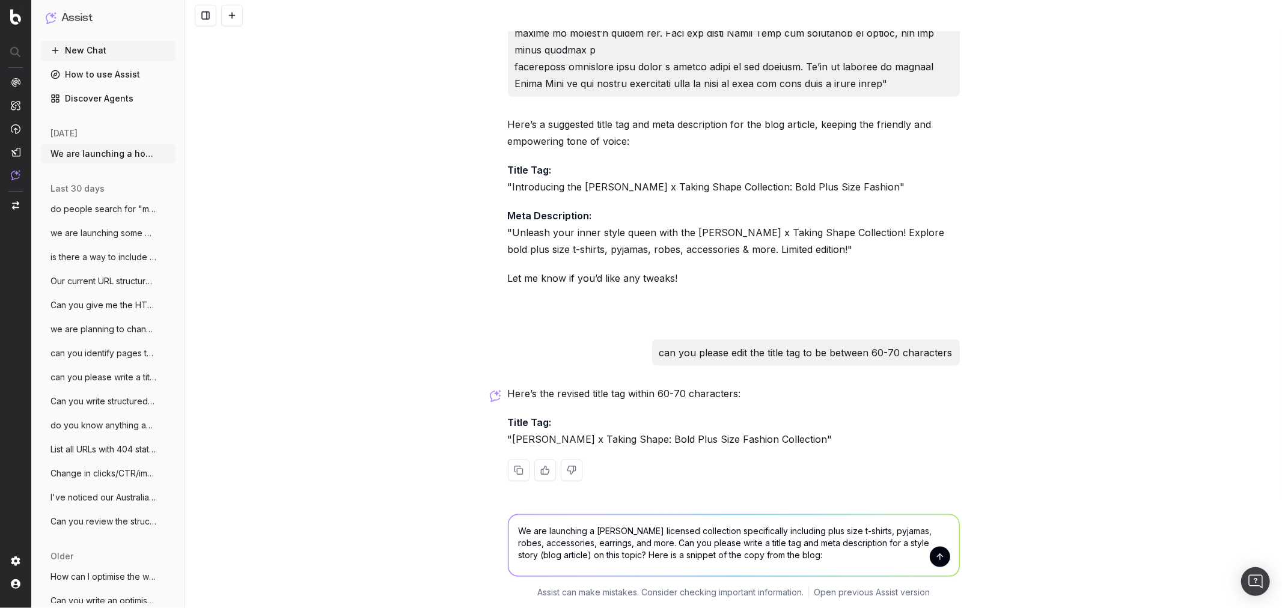
drag, startPoint x: 593, startPoint y: 532, endPoint x: 673, endPoint y: 537, distance: 80.7
click at [673, 537] on textarea "We are launching a [PERSON_NAME] licensed collection specifically including plu…" at bounding box center [733, 545] width 451 height 61
click at [632, 532] on textarea "We are launching a collection specifically including plus size t-shirts, pyjama…" at bounding box center [733, 545] width 451 height 61
click at [820, 532] on textarea "We are launching a collection with designer brand Bouffants & Broken Hearts spe…" at bounding box center [733, 545] width 451 height 61
drag, startPoint x: 511, startPoint y: 532, endPoint x: 685, endPoint y: 530, distance: 173.7
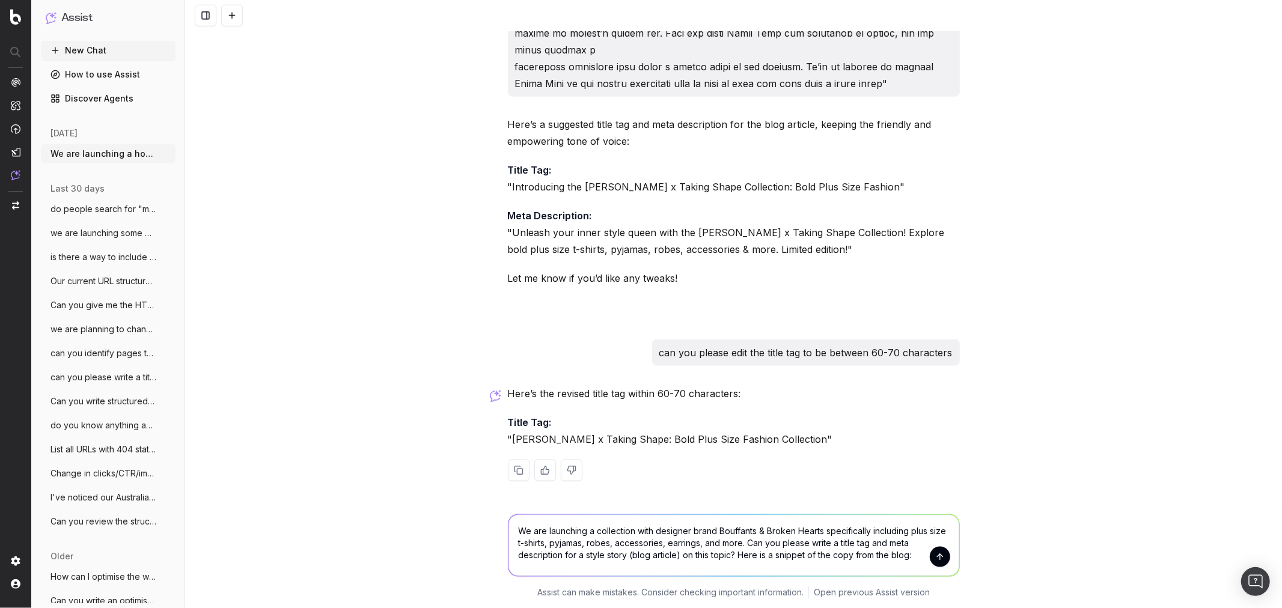
click at [685, 530] on textarea "We are launching a collection with designer brand Bouffants & Broken Hearts spe…" at bounding box center [733, 545] width 451 height 61
drag, startPoint x: 511, startPoint y: 530, endPoint x: 647, endPoint y: 529, distance: 136.4
click at [647, 529] on textarea "We are launching a collection with designer brand Bouffants & Broken Hearts spe…" at bounding box center [733, 545] width 451 height 61
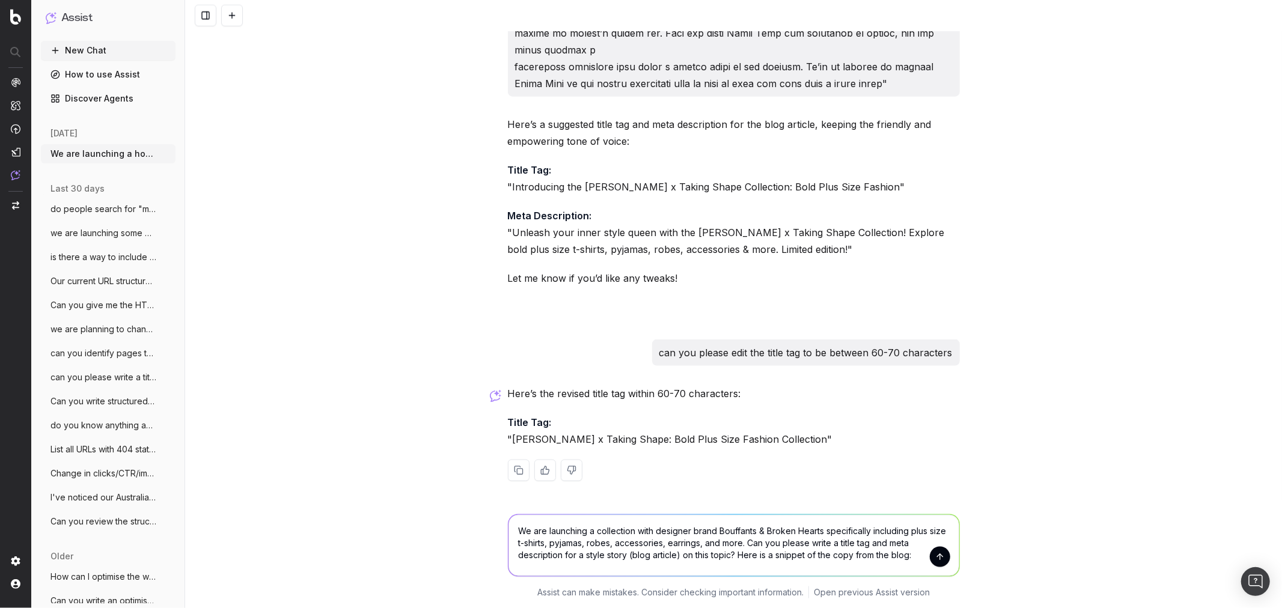
drag, startPoint x: 511, startPoint y: 543, endPoint x: 737, endPoint y: 538, distance: 225.4
click at [737, 538] on textarea "We are launching a collection with designer brand Bouffants & Broken Hearts spe…" at bounding box center [733, 545] width 451 height 61
drag, startPoint x: 665, startPoint y: 543, endPoint x: 696, endPoint y: 543, distance: 31.3
click at [665, 543] on textarea "We are launching a collection with designer brand Bouffants & Broken Hearts spe…" at bounding box center [733, 545] width 451 height 61
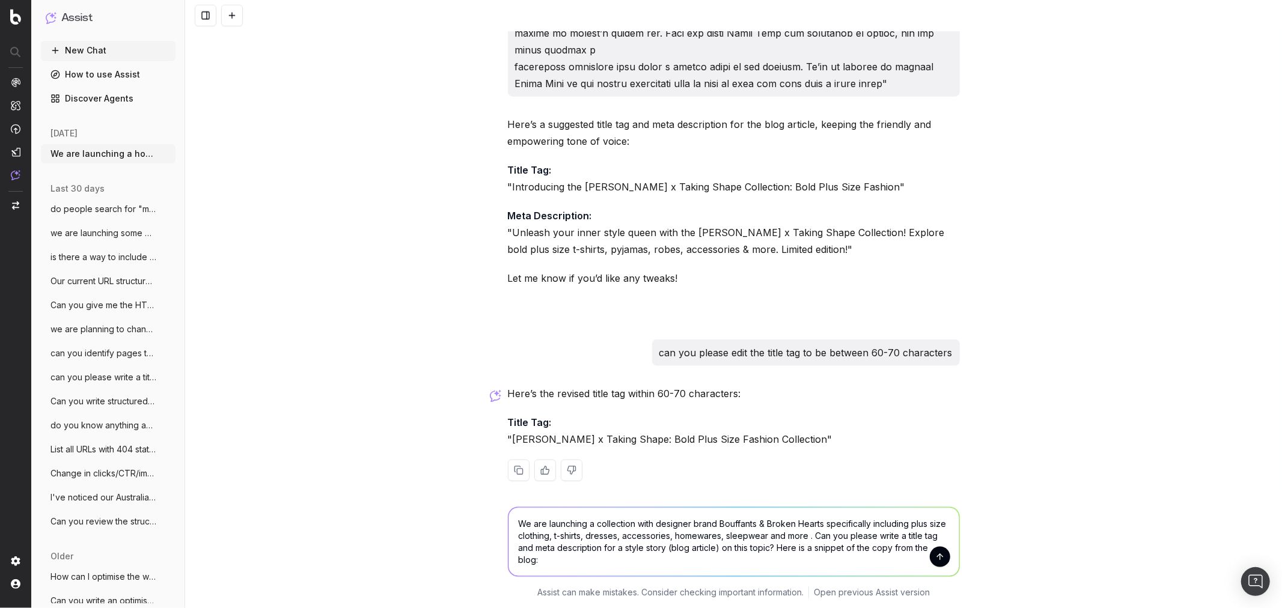
click at [805, 535] on textarea "We are launching a collection with designer brand Bouffants & Broken Hearts spe…" at bounding box center [733, 542] width 451 height 69
click at [808, 534] on textarea "We are launching a collection with designer brand Bouffants & Broken Hearts spe…" at bounding box center [733, 542] width 451 height 69
click at [773, 560] on textarea "We are launching a collection with designer brand Bouffants & Broken Hearts spe…" at bounding box center [733, 542] width 451 height 69
paste textarea "We are so excited to bring you [PERSON_NAME] & Broken Hearts from [GEOGRAPHIC_D…"
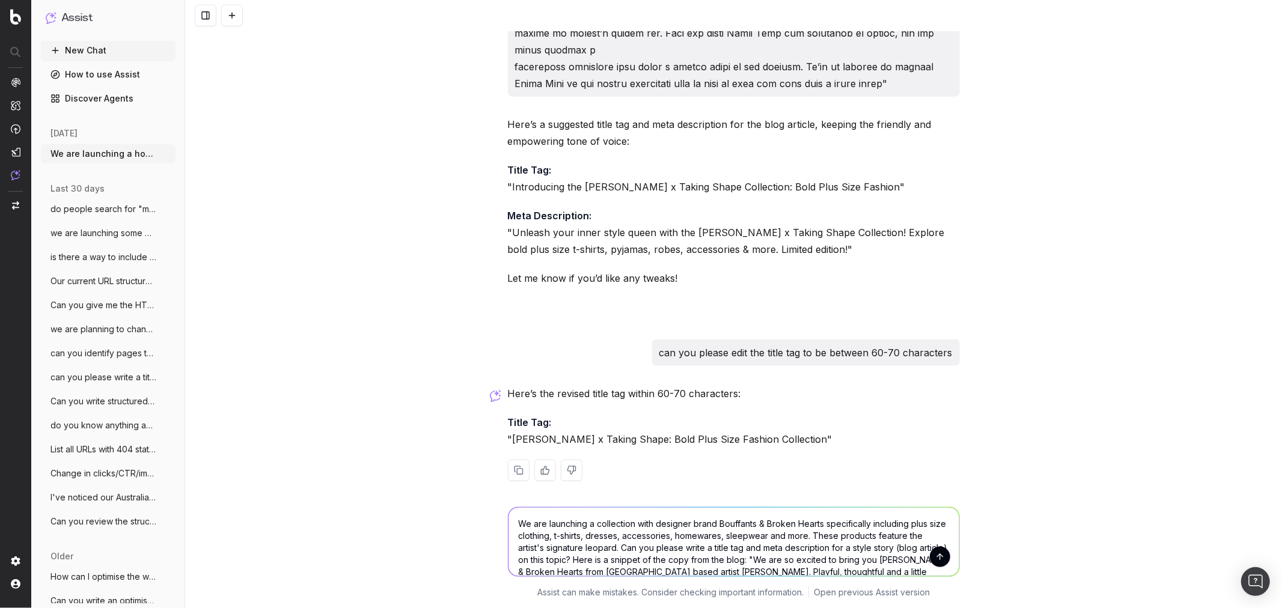
scroll to position [49, 0]
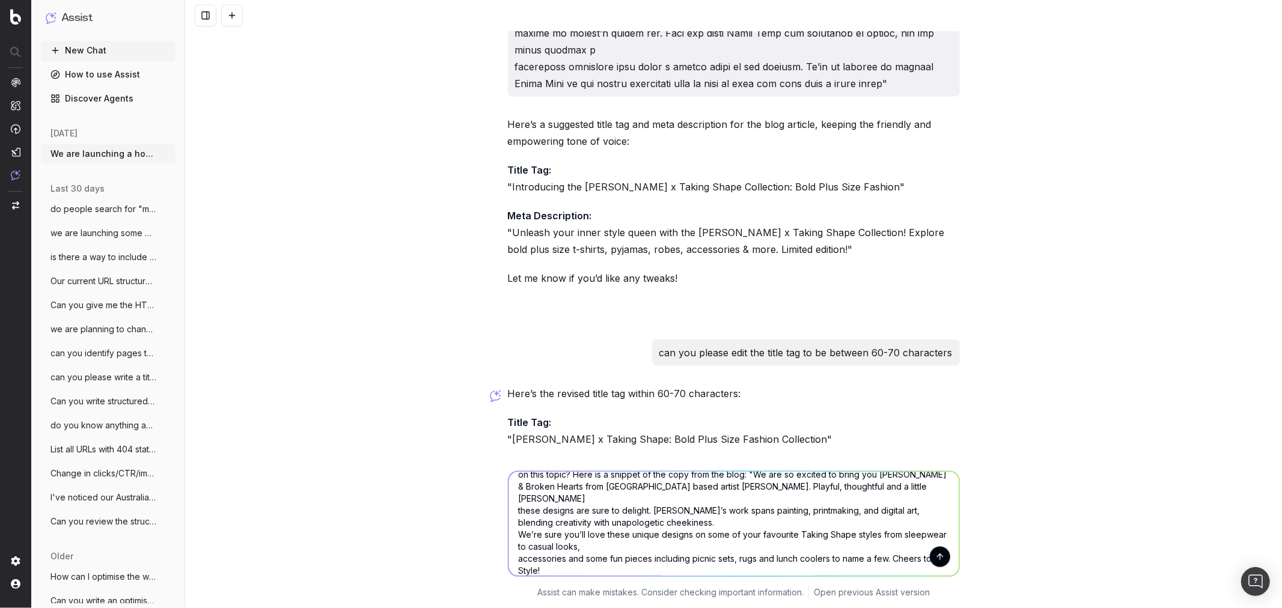
click at [555, 566] on textarea "We are launching a collection with designer brand Bouffants & Broken Hearts spe…" at bounding box center [733, 524] width 451 height 105
paste textarea "[PERSON_NAME] is based in [GEOGRAPHIC_DATA] [GEOGRAPHIC_DATA] and has been crea…"
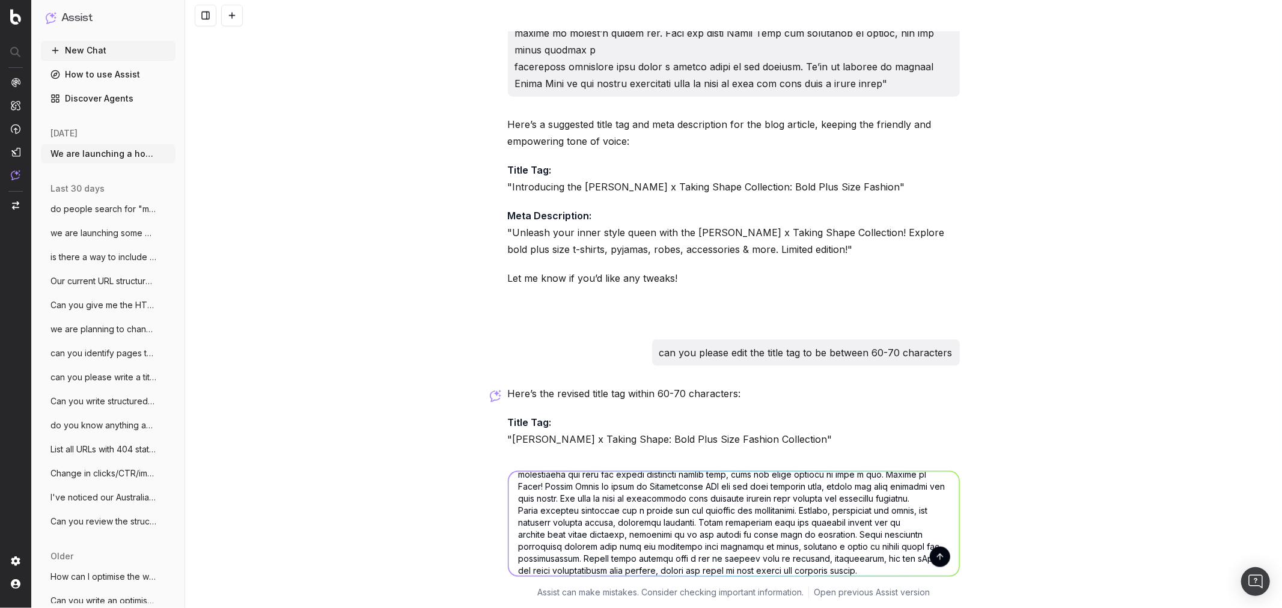
click at [886, 571] on textarea at bounding box center [733, 524] width 451 height 105
type textarea "Lo ips dolorsita c adipiscing elit seddoeiu tempo Incididun & Utlabo Etdolo mag…"
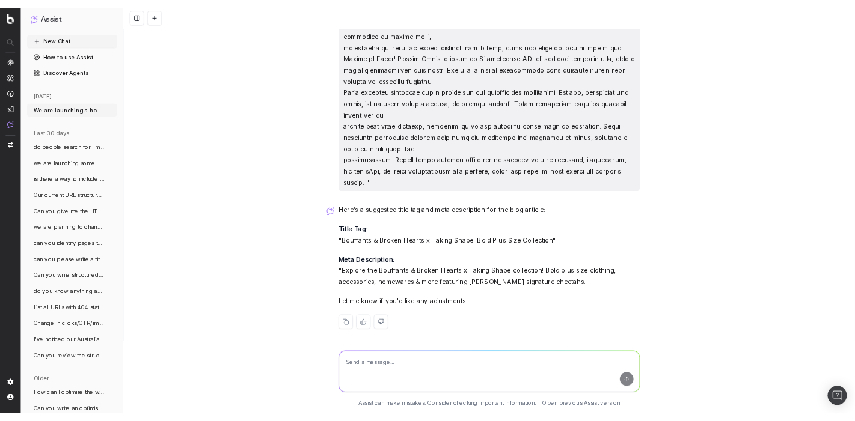
scroll to position [1805, 0]
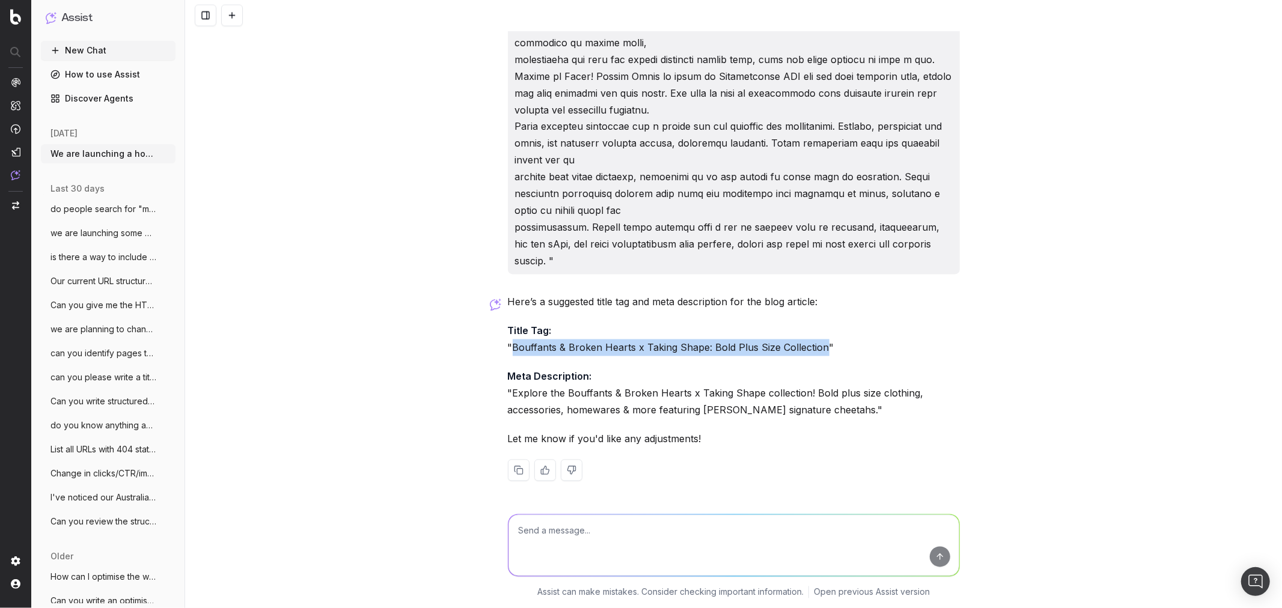
drag, startPoint x: 505, startPoint y: 349, endPoint x: 816, endPoint y: 343, distance: 311.4
click at [816, 343] on p "Title Tag: "Bouffants & Broken Hearts x Taking Shape: Bold Plus Size Collection"" at bounding box center [734, 340] width 452 height 34
click at [610, 401] on p "Meta Description: "Explore the Bouffants & Broken Hearts x Taking Shape collect…" at bounding box center [734, 393] width 452 height 50
drag, startPoint x: 506, startPoint y: 393, endPoint x: 862, endPoint y: 410, distance: 356.2
click at [862, 410] on p "Meta Description: "Explore the Bouffants & Broken Hearts x Taking Shape collect…" at bounding box center [734, 393] width 452 height 50
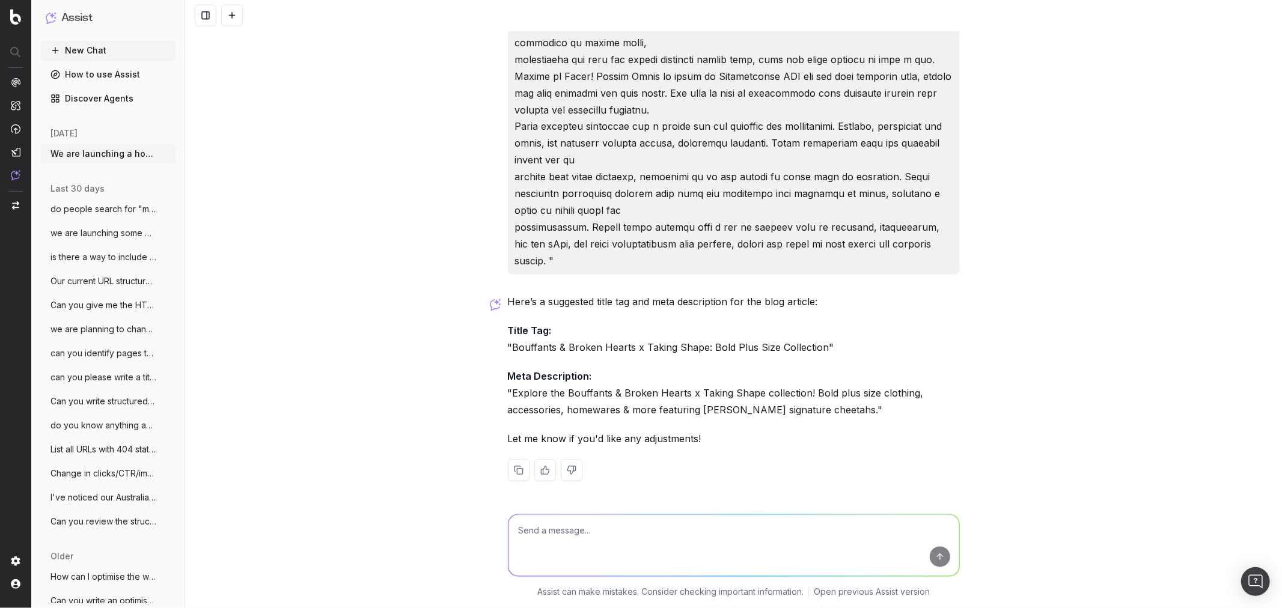
click at [859, 410] on p "Meta Description: "Explore the Bouffants & Broken Hearts x Taking Shape collect…" at bounding box center [734, 393] width 452 height 50
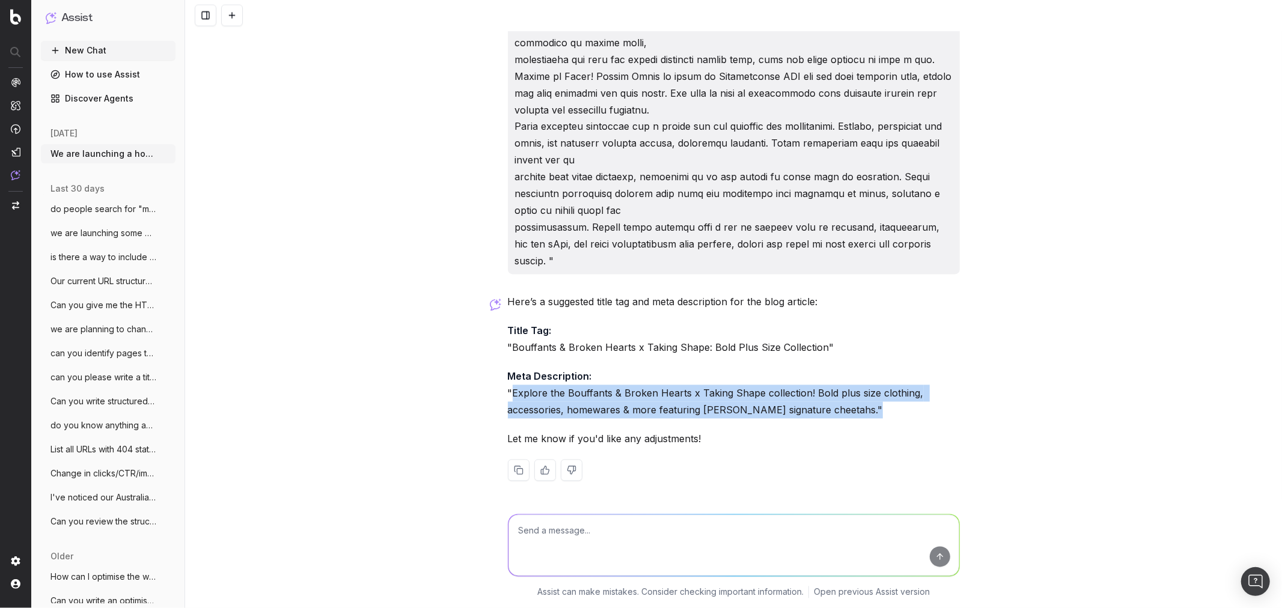
drag, startPoint x: 858, startPoint y: 412, endPoint x: 507, endPoint y: 397, distance: 351.3
click at [508, 397] on p "Meta Description: "Explore the Bouffants & Broken Hearts x Taking Shape collect…" at bounding box center [734, 393] width 452 height 50
click at [1100, 301] on div "We are launching a homewares collection specifically including 3 x sets of bed …" at bounding box center [733, 304] width 1097 height 608
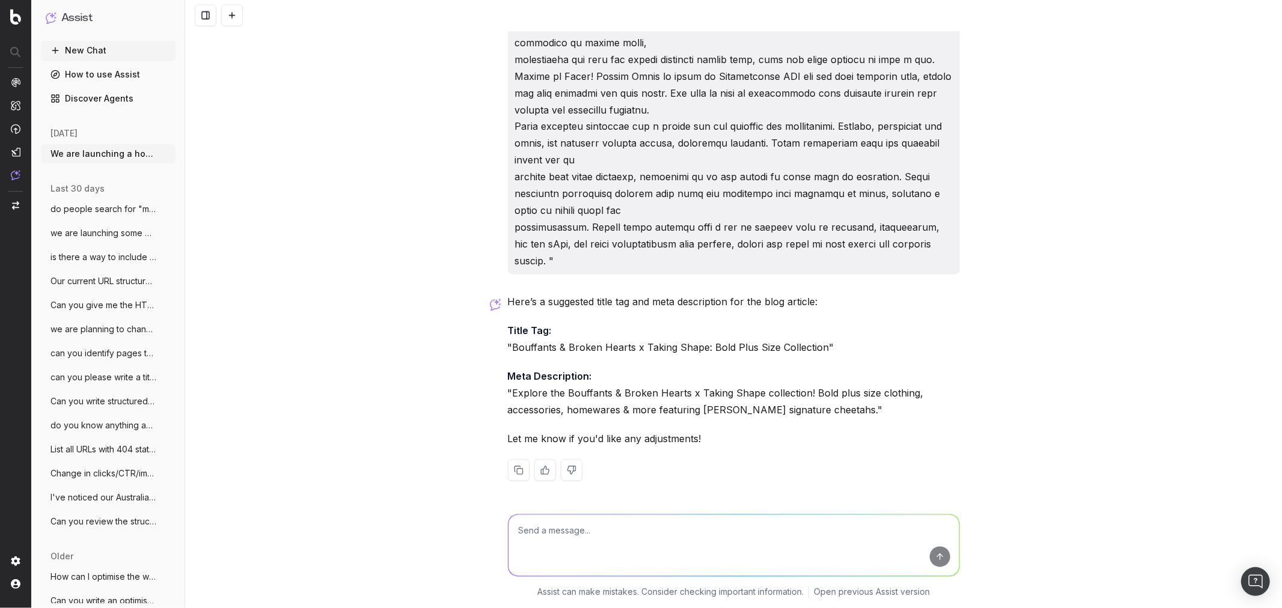
drag, startPoint x: 1130, startPoint y: 254, endPoint x: 1115, endPoint y: 274, distance: 25.0
click at [1130, 254] on div "We are launching a homewares collection specifically including 3 x sets of bed …" at bounding box center [733, 304] width 1097 height 608
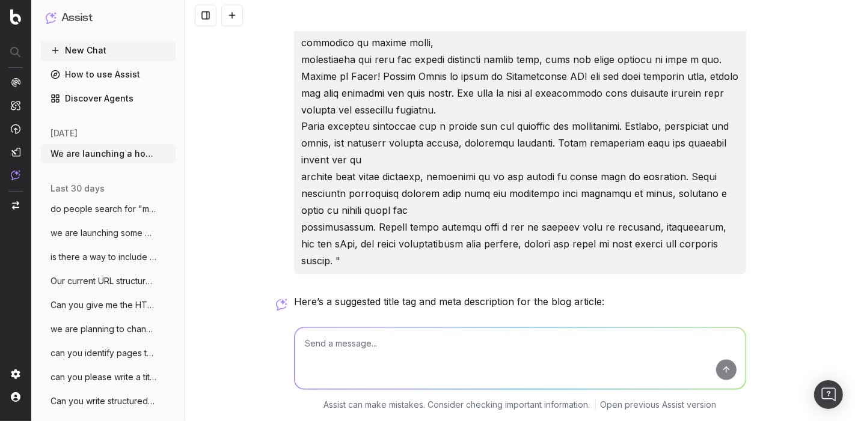
scroll to position [1804, 0]
click at [752, 244] on div "We are launching a homewares collection specifically including 3 x sets of bed …" at bounding box center [520, 210] width 670 height 421
